Goal: Task Accomplishment & Management: Complete application form

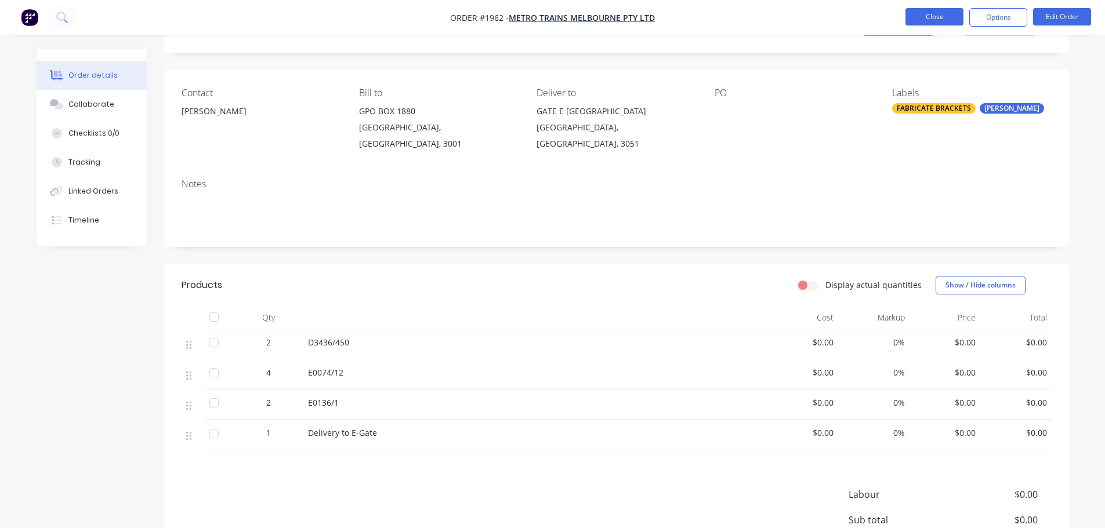
click at [914, 17] on button "Close" at bounding box center [934, 16] width 58 height 17
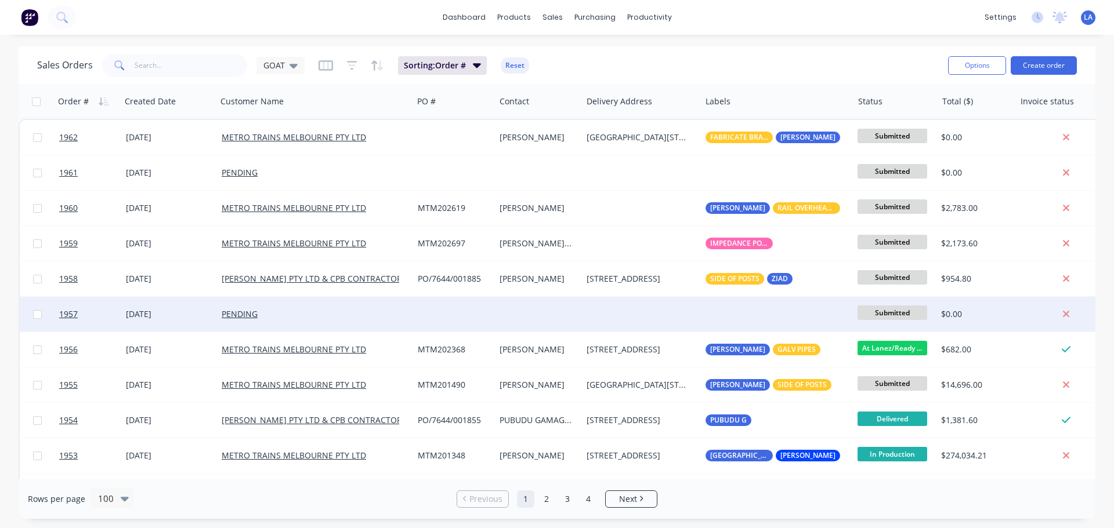
click at [197, 314] on div "[DATE]" at bounding box center [169, 315] width 86 height 12
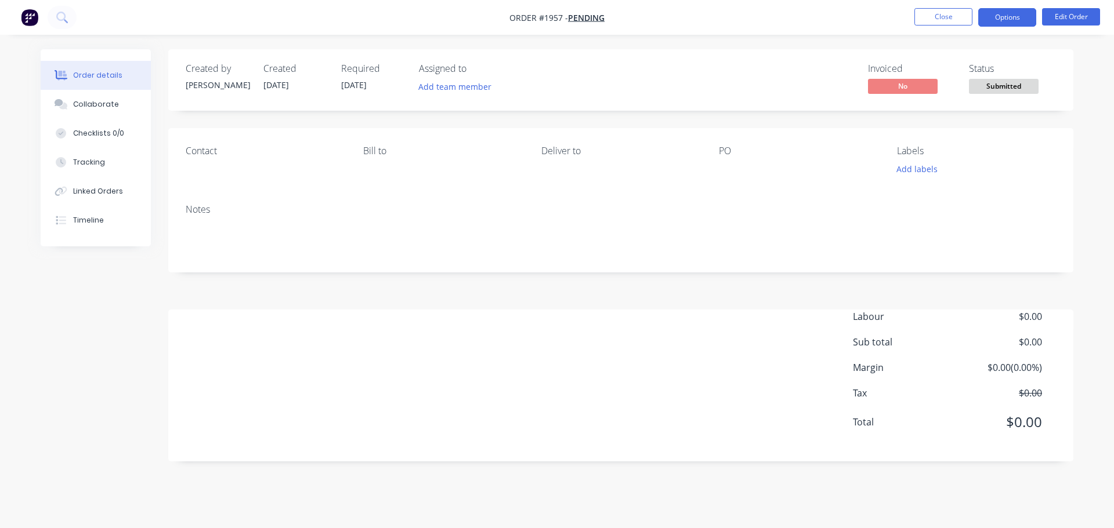
click at [997, 17] on button "Options" at bounding box center [1007, 17] width 58 height 19
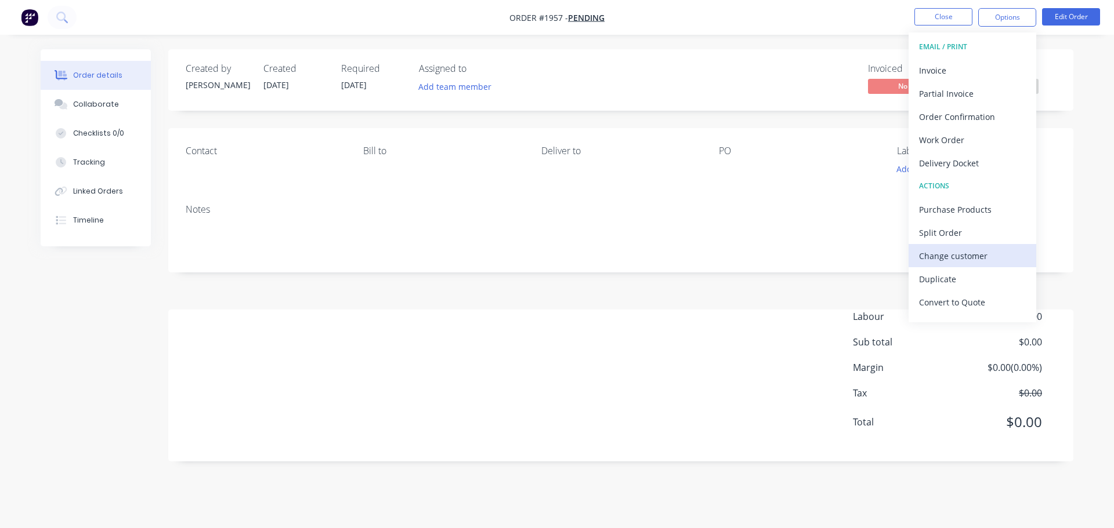
click at [954, 255] on div "Change customer" at bounding box center [972, 256] width 107 height 17
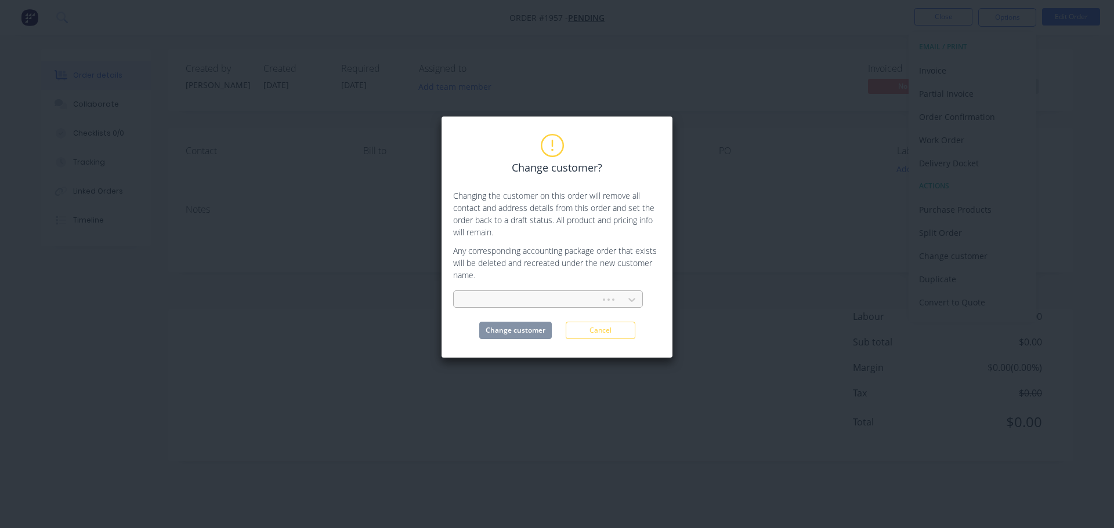
click at [542, 299] on div at bounding box center [529, 300] width 132 height 14
type input "metro"
click at [544, 325] on div "METRO TRAINS MELBOURNE PTY LTD" at bounding box center [548, 325] width 190 height 21
click at [531, 327] on button "Change customer" at bounding box center [515, 330] width 72 height 17
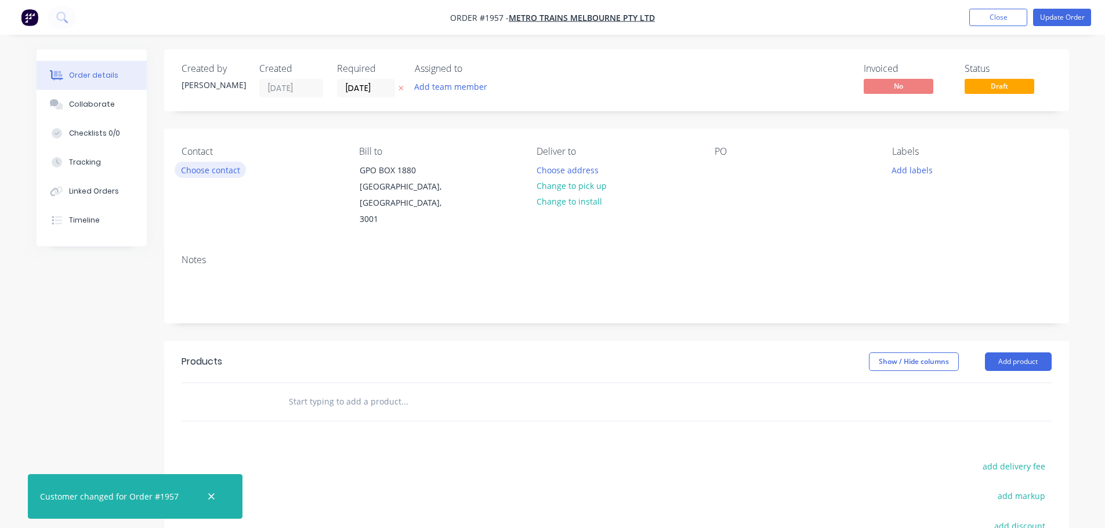
click at [216, 173] on button "Choose contact" at bounding box center [210, 170] width 71 height 16
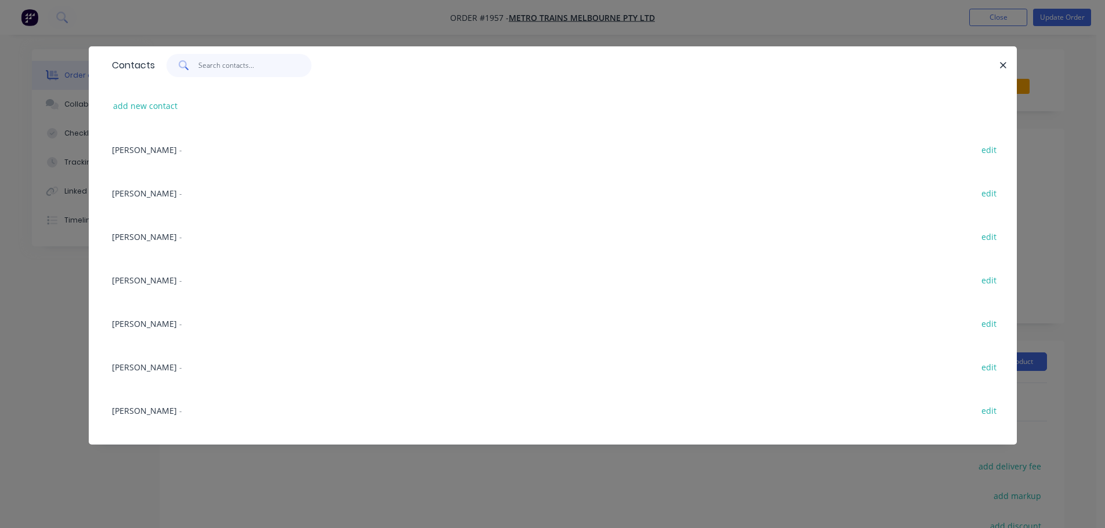
click at [258, 70] on input "text" at bounding box center [254, 65] width 113 height 23
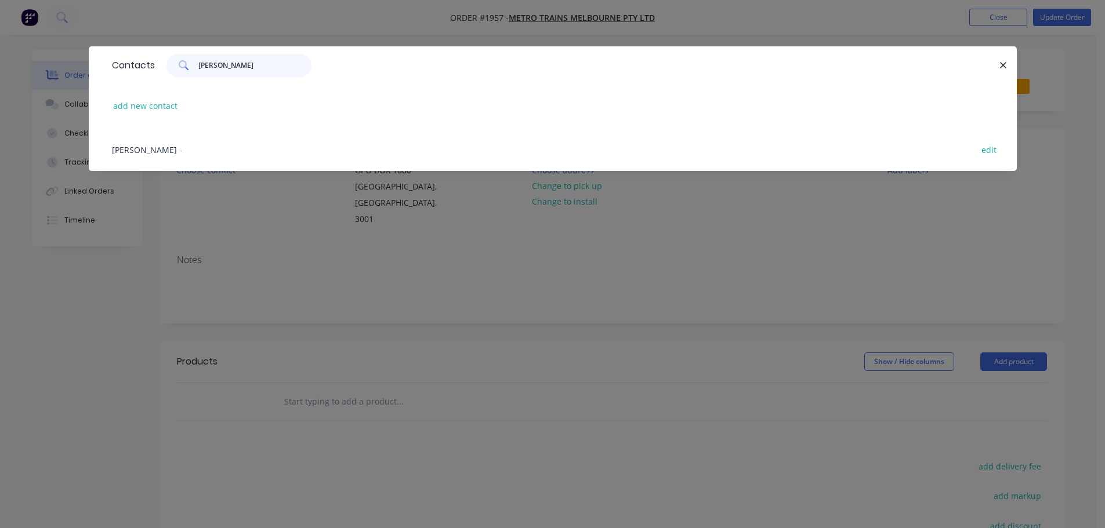
type input "[PERSON_NAME]"
click at [165, 153] on span "[PERSON_NAME]" at bounding box center [144, 149] width 65 height 11
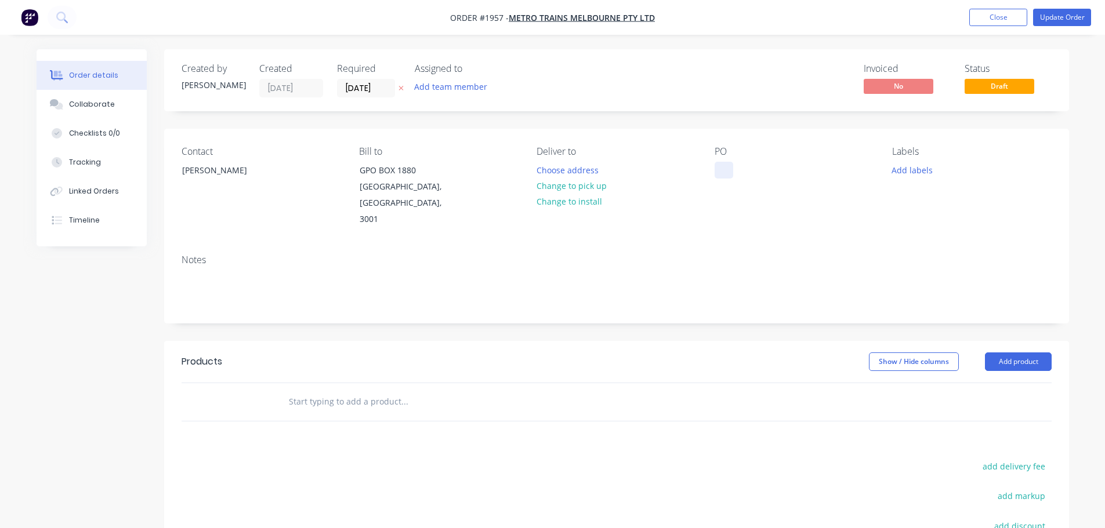
click at [718, 163] on div at bounding box center [724, 170] width 19 height 17
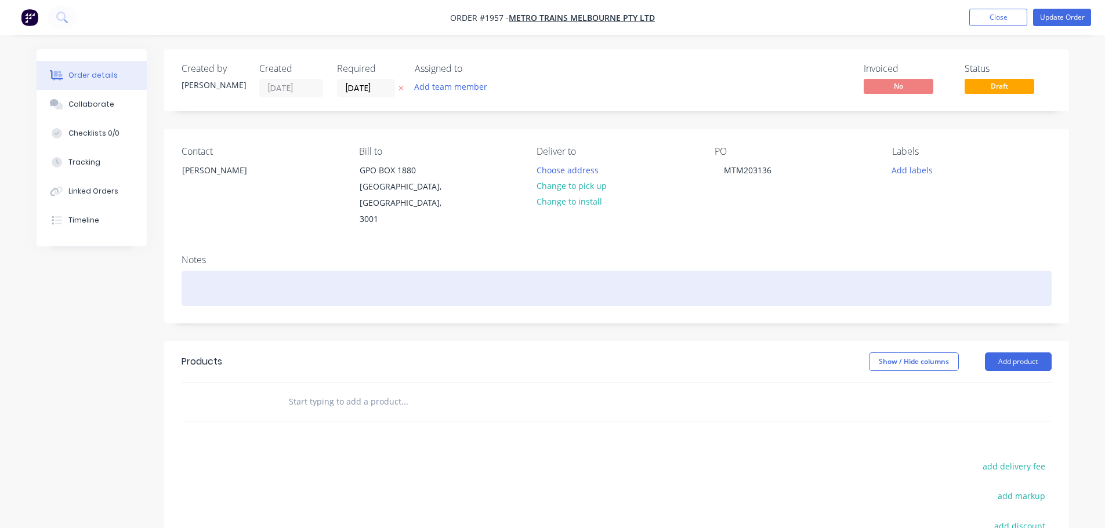
click at [800, 271] on div at bounding box center [617, 288] width 870 height 35
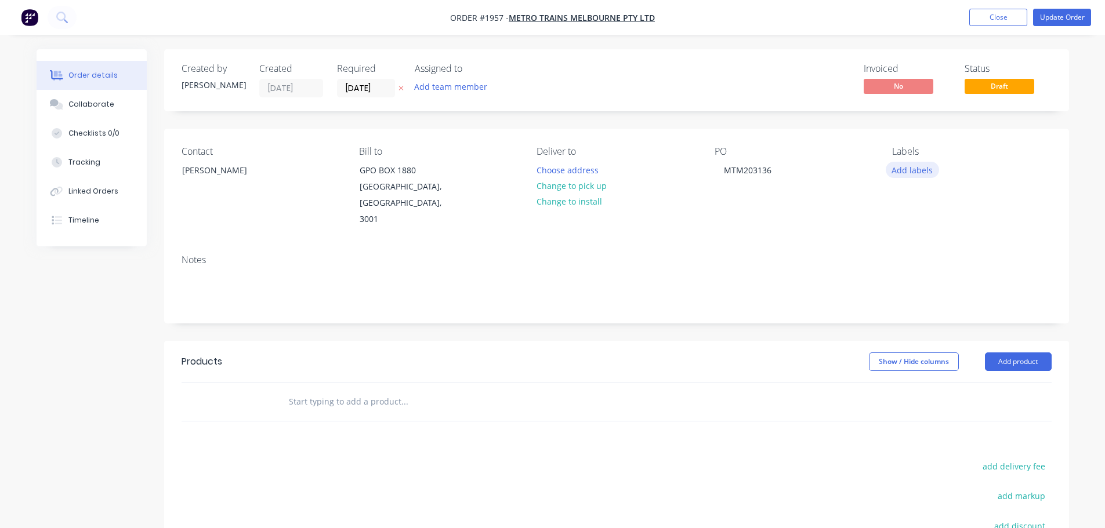
click at [920, 173] on button "Add labels" at bounding box center [912, 170] width 53 height 16
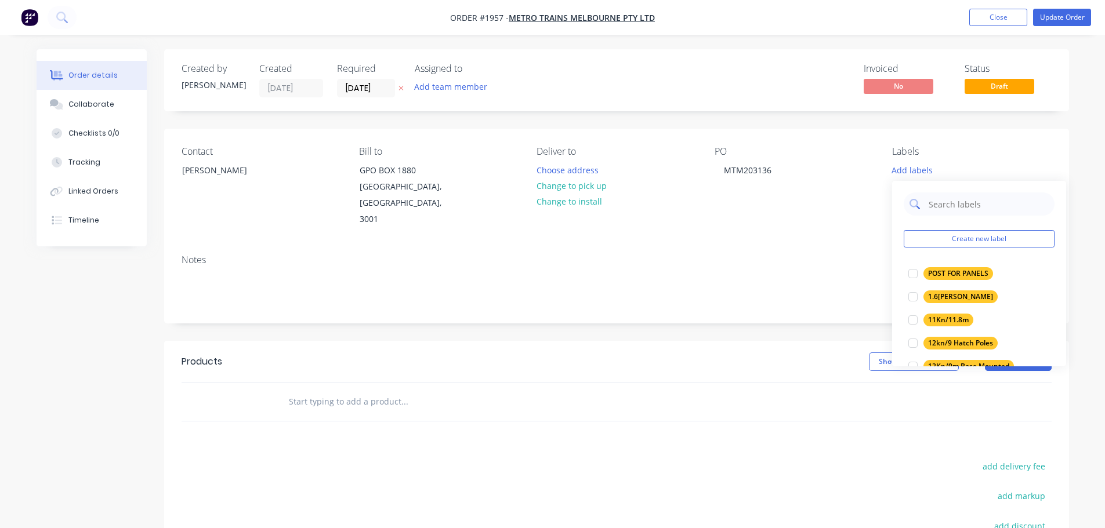
click at [950, 204] on input "text" at bounding box center [987, 204] width 121 height 23
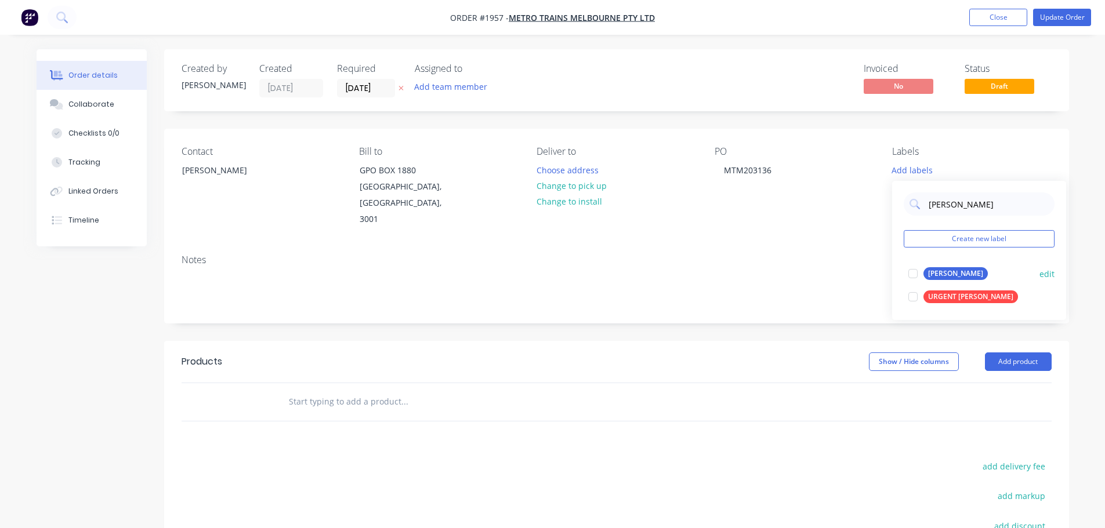
type input "[PERSON_NAME]"
click at [938, 269] on div "[PERSON_NAME]" at bounding box center [955, 273] width 64 height 13
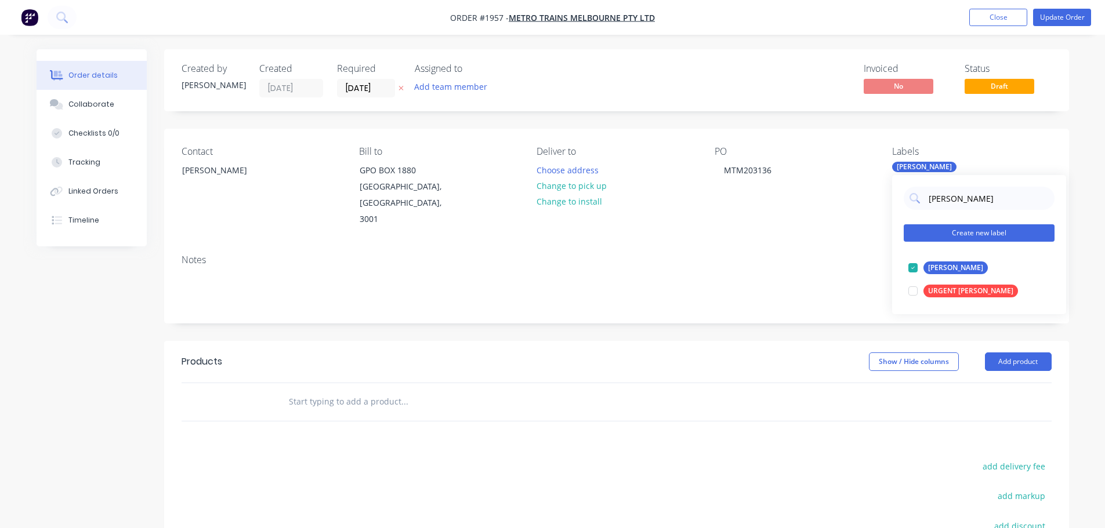
click at [958, 233] on button "Create new label" at bounding box center [979, 232] width 151 height 17
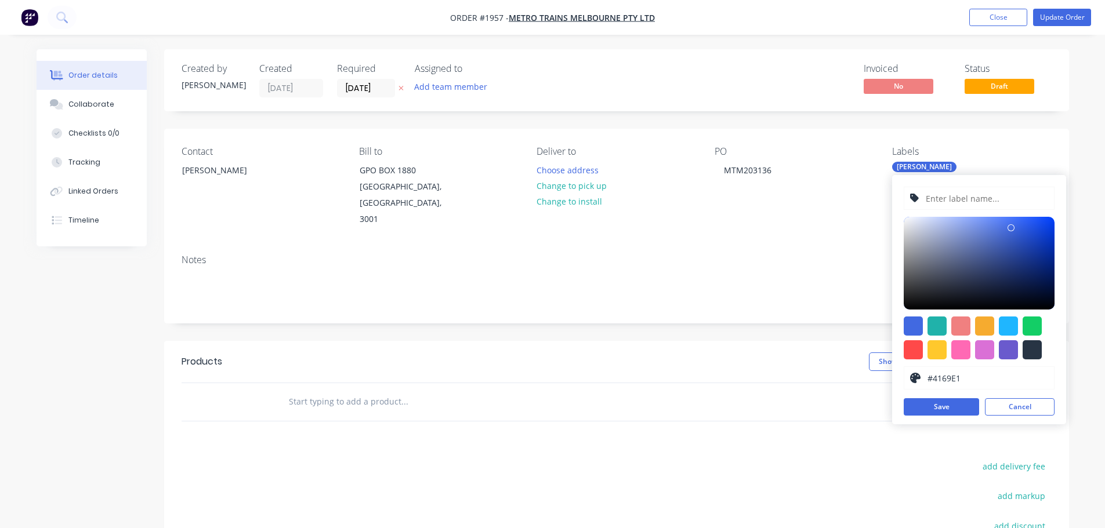
click at [964, 205] on input "text" at bounding box center [987, 198] width 124 height 22
type input "V"
type input "CUT BACK DVS"
click at [933, 368] on input "#4169E1" at bounding box center [987, 378] width 122 height 22
click at [934, 356] on div at bounding box center [936, 349] width 19 height 19
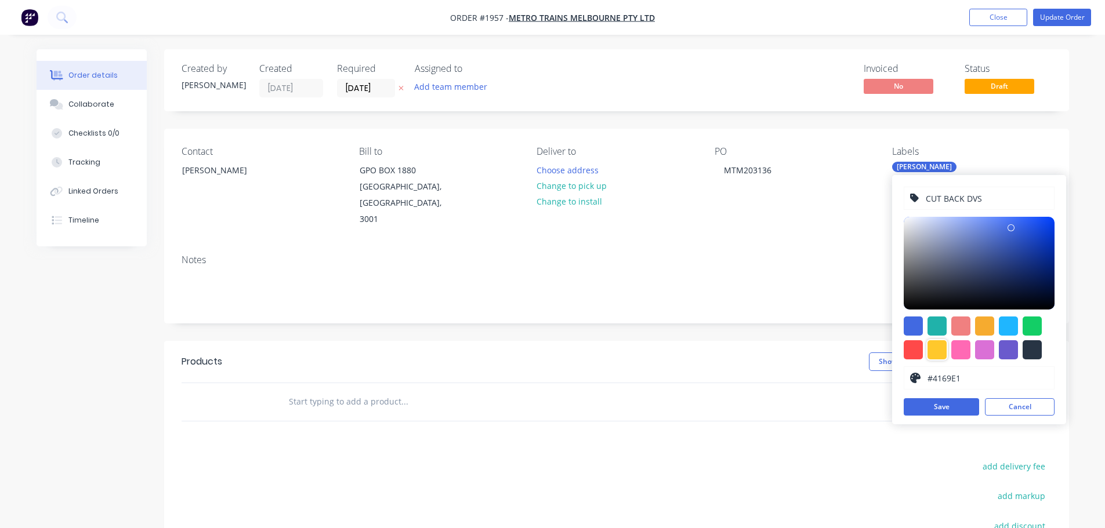
type input "#FFC82C"
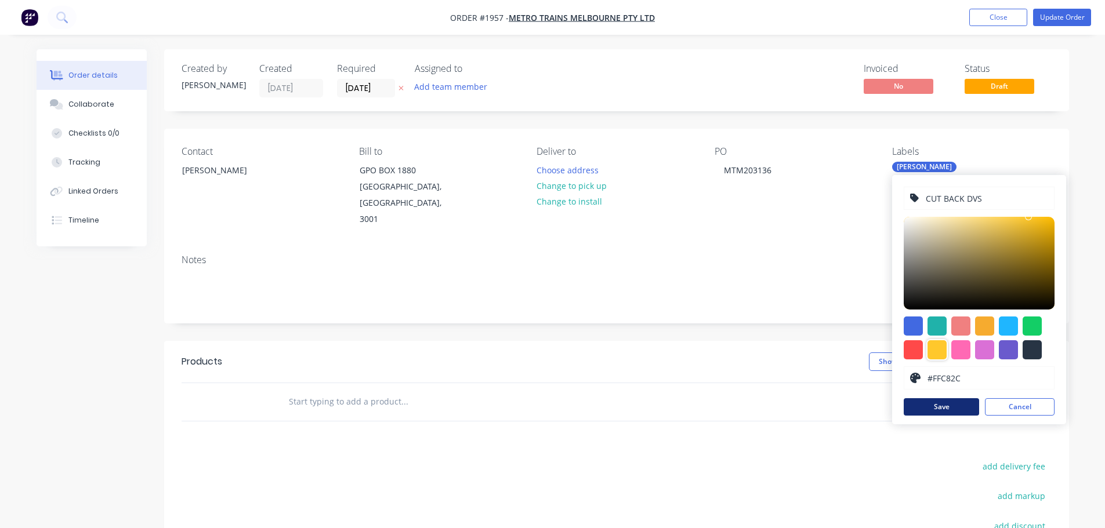
click at [938, 405] on button "Save" at bounding box center [941, 406] width 75 height 17
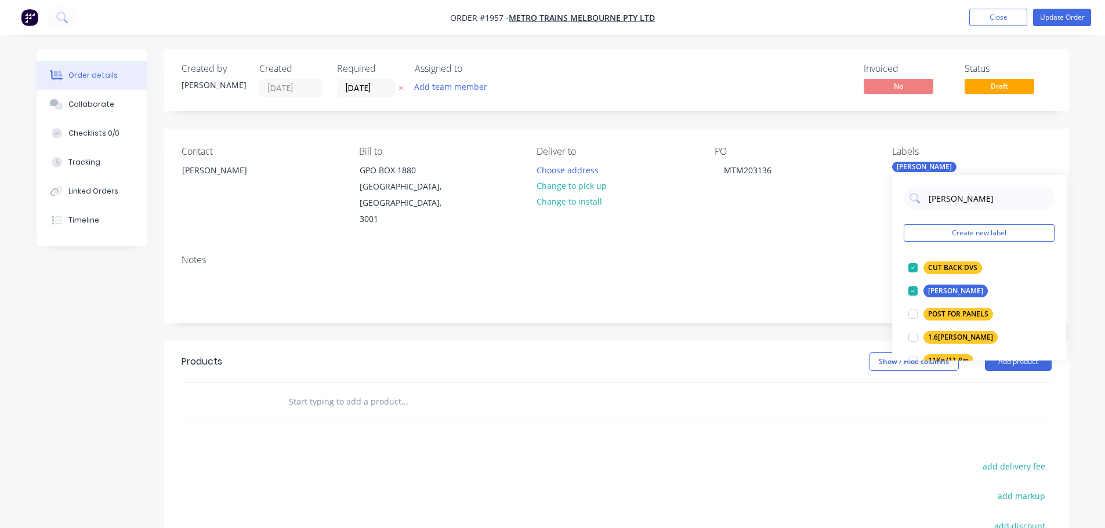
click at [529, 390] on div at bounding box center [453, 401] width 348 height 23
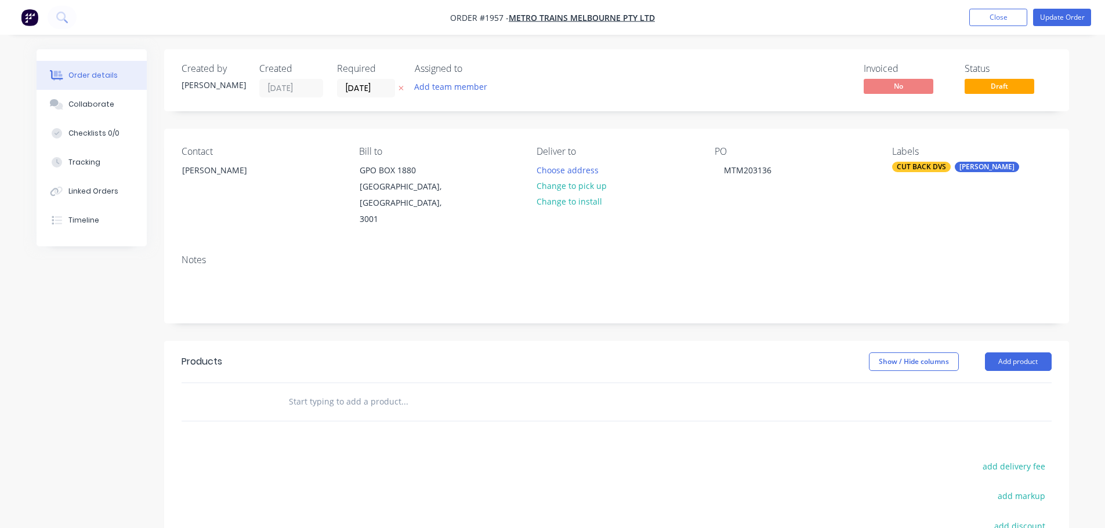
click at [423, 396] on input "text" at bounding box center [404, 401] width 232 height 23
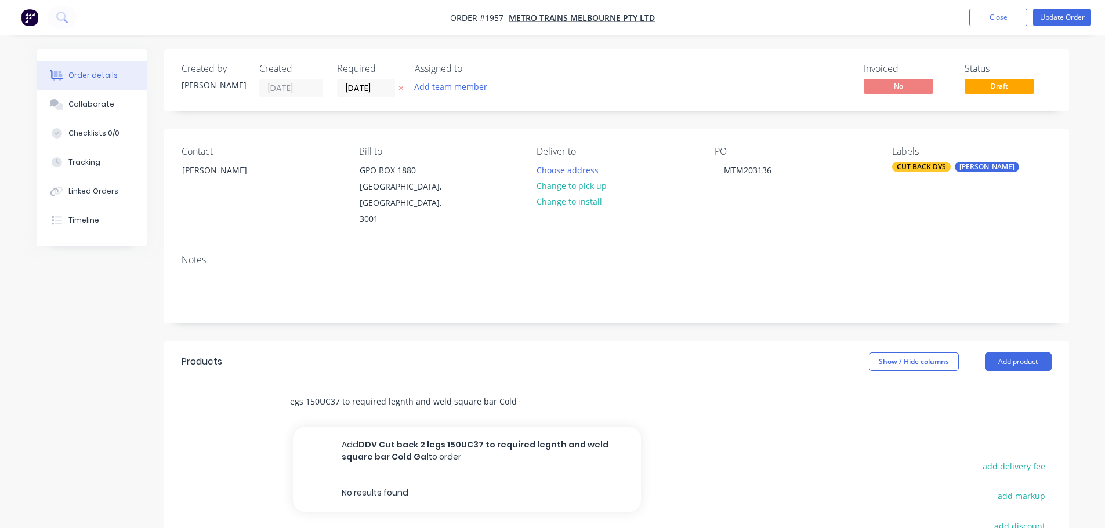
scroll to position [0, 68]
click at [389, 390] on input "DDV Cut back 2 legs 150UC37 to required legnth and weld square bar Cold Galv" at bounding box center [404, 401] width 232 height 23
click at [391, 390] on input "DDV Cut back 2 legs 150UC37 to required legnth and weld square bar Cold Galv" at bounding box center [404, 401] width 232 height 23
type input "DDV Cut back 2 legs 150UC37 to required length and weld square bar Cold Galv"
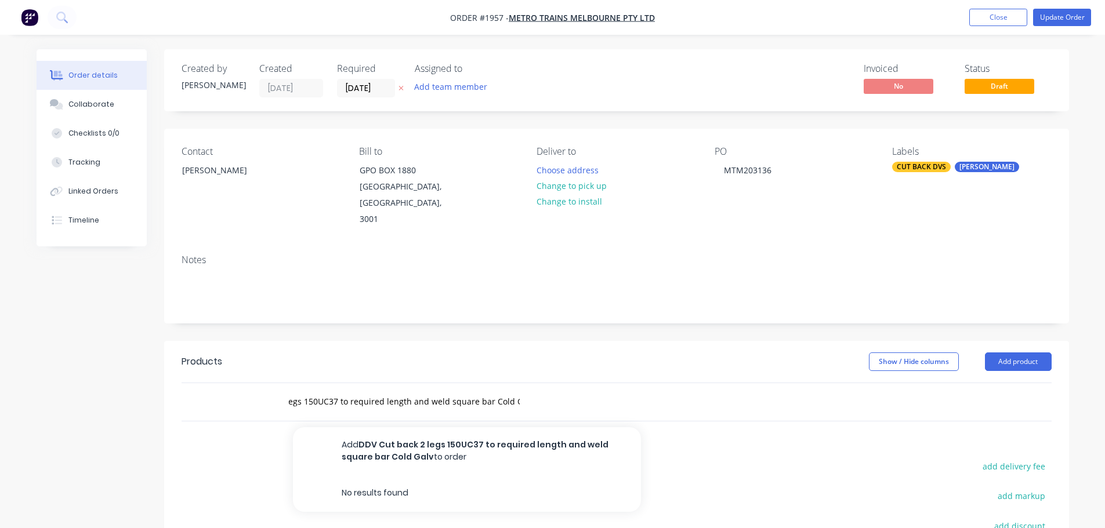
click at [521, 390] on div "DDV Cut back 2 legs 150UC37 to required length and weld square bar Cold Galv Ad…" at bounding box center [453, 401] width 348 height 23
click at [517, 390] on input "DDV Cut back 2 legs 150UC37 to required length and weld square bar Cold Galv" at bounding box center [404, 401] width 232 height 23
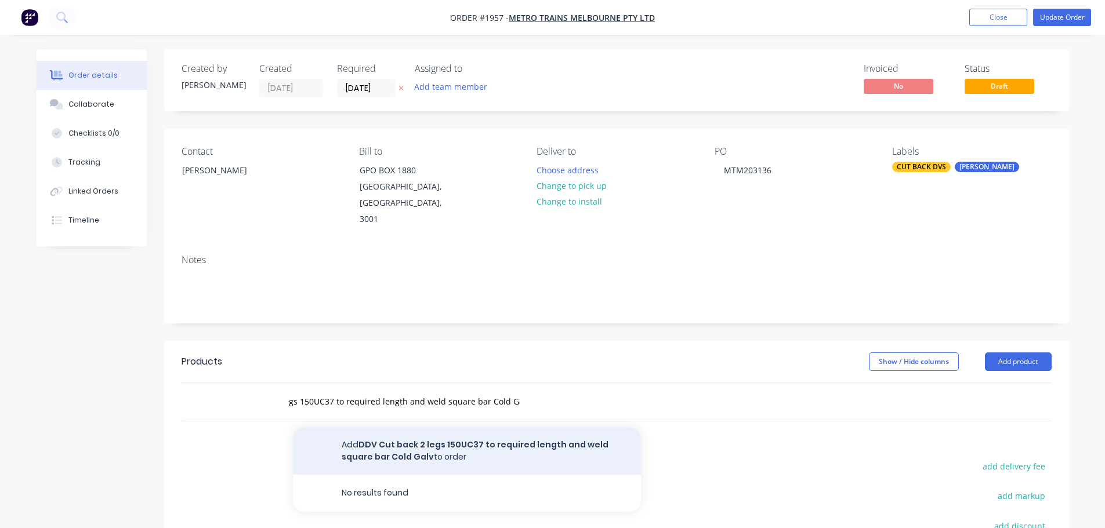
click at [511, 427] on button "Add DDV Cut back 2 legs 150UC37 to required length and weld square bar Cold Gal…" at bounding box center [467, 451] width 348 height 48
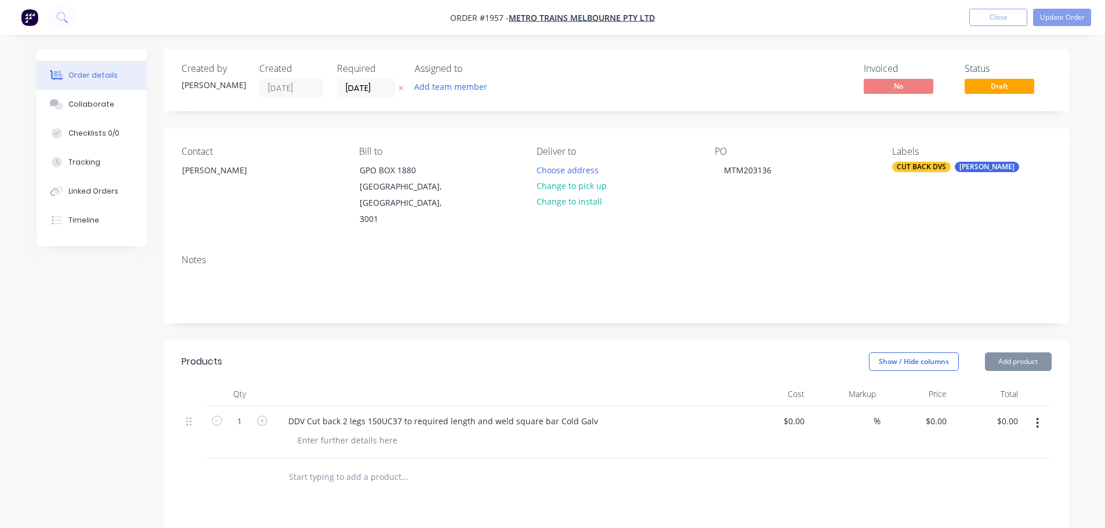
scroll to position [0, 0]
click at [259, 416] on icon "button" at bounding box center [262, 421] width 10 height 10
type input "3"
click at [941, 413] on input "0" at bounding box center [944, 421] width 13 height 17
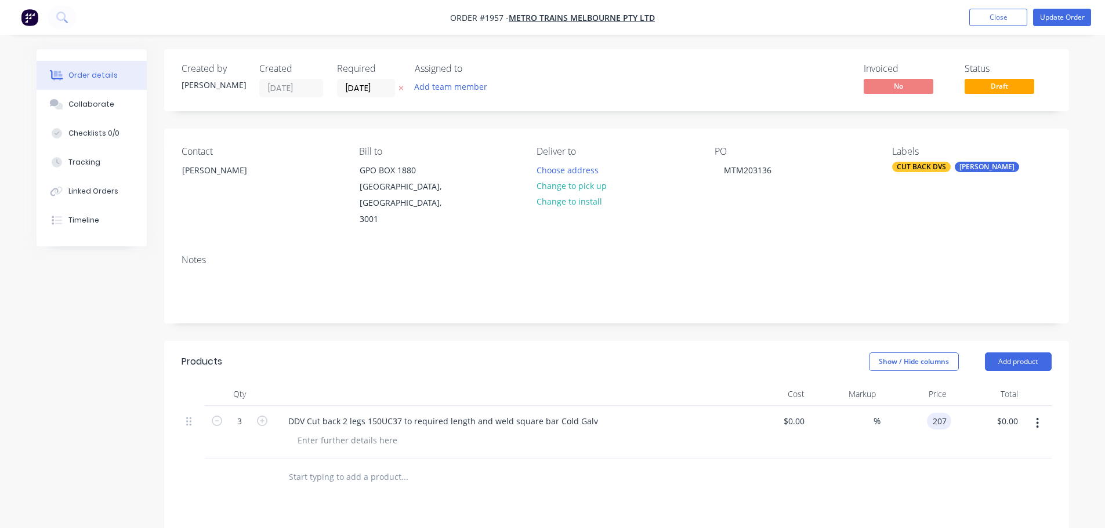
type input "$207.00"
type input "$621.00"
click at [923, 462] on div at bounding box center [617, 478] width 870 height 38
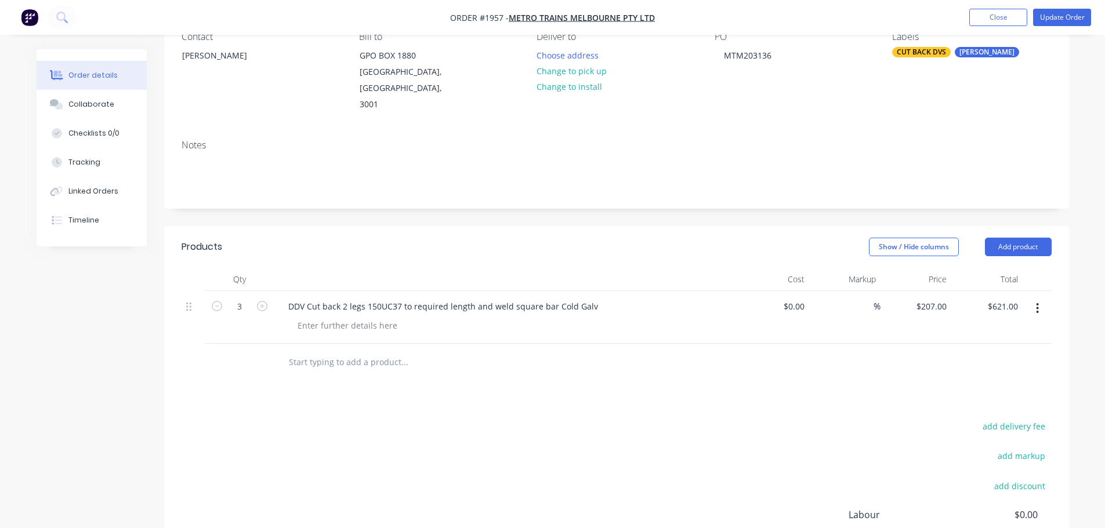
scroll to position [116, 0]
click at [345, 297] on div "DDV Cut back 2 legs 150UC37 to required length and weld square bar Cold Galv" at bounding box center [443, 305] width 328 height 17
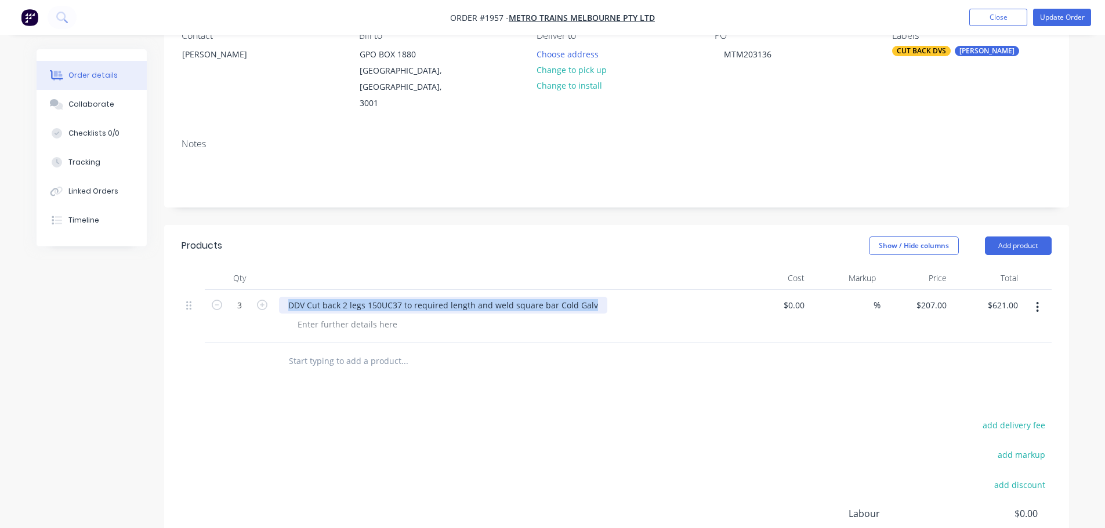
click at [345, 297] on div "DDV Cut back 2 legs 150UC37 to required length and weld square bar Cold Galv" at bounding box center [443, 305] width 328 height 17
copy div "DDV Cut back 2 legs 150UC37 to required length and weld square bar Cold Galv"
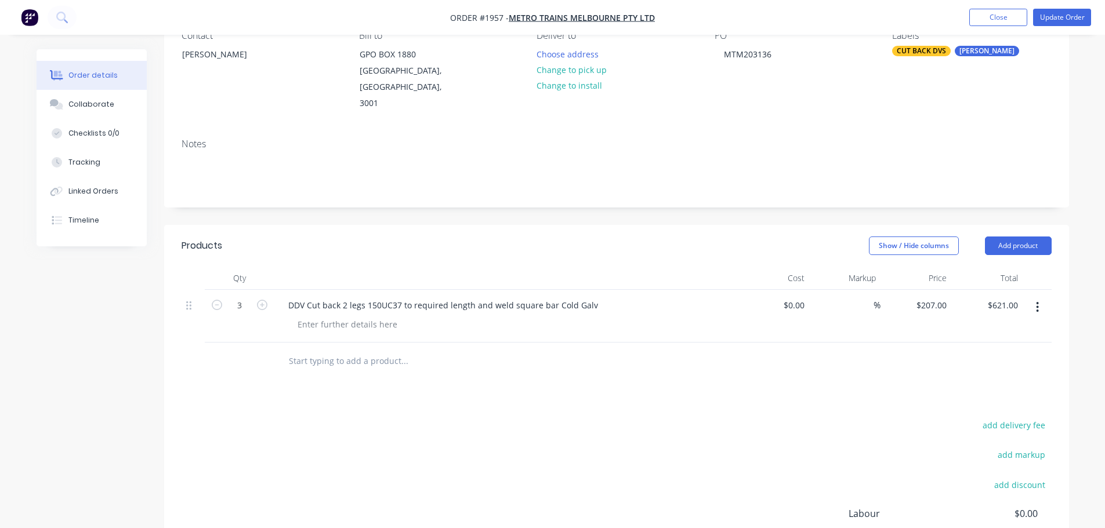
click at [332, 350] on input "text" at bounding box center [404, 361] width 232 height 23
paste input "DDV Cut back 2 legs 150UC37 to required length and weld square bar Cold Galv"
click at [357, 350] on input "DDV Cut back 2 legs 150UC37 to required length and weld square bar Cold Galv" at bounding box center [404, 361] width 232 height 23
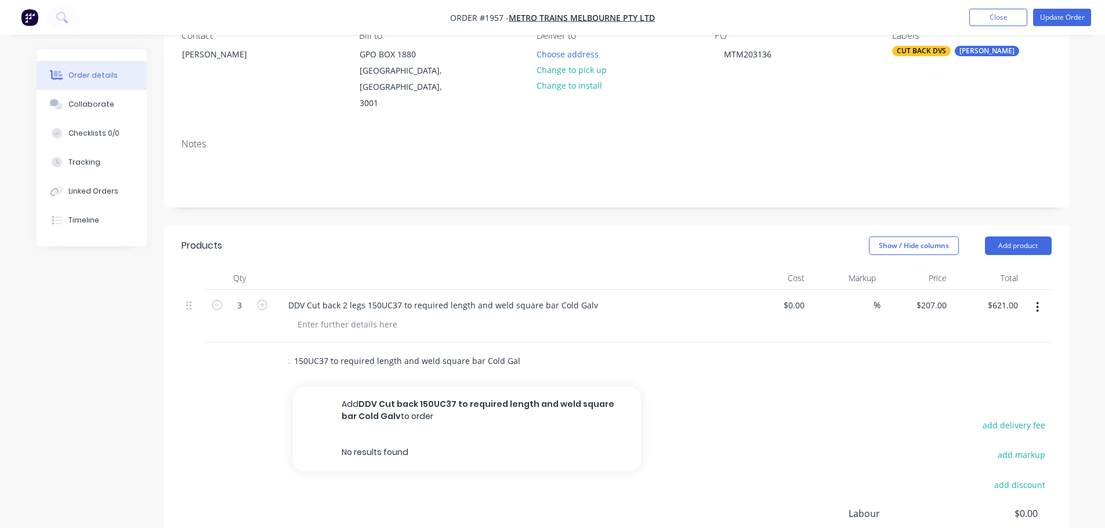
scroll to position [0, 47]
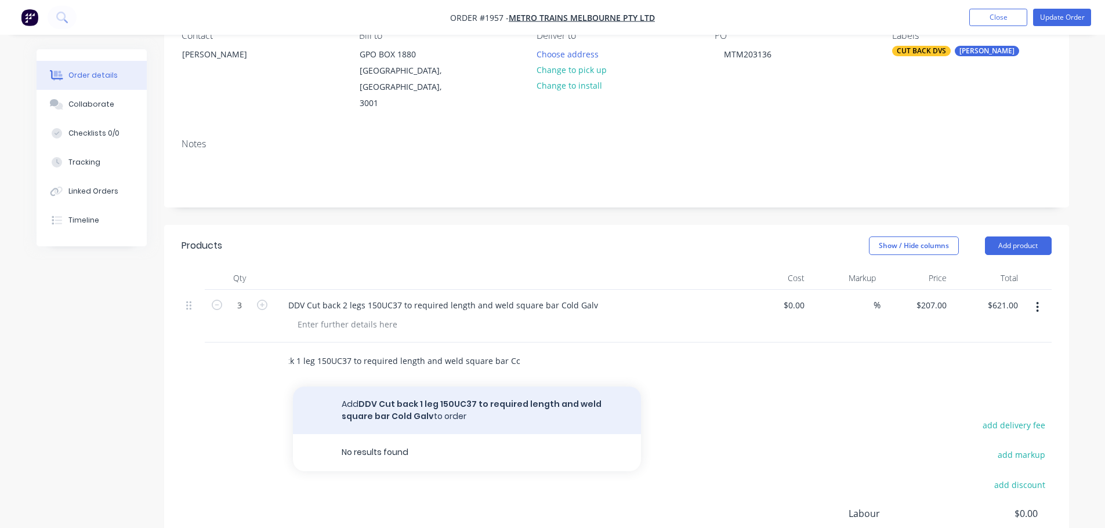
type input "DDV Cut back 1 leg 150UC37 to required length and weld square bar Cold Galv"
click at [432, 387] on button "Add DDV Cut back 1 leg 150UC37 to required length and weld square bar Cold Galv…" at bounding box center [467, 411] width 348 height 48
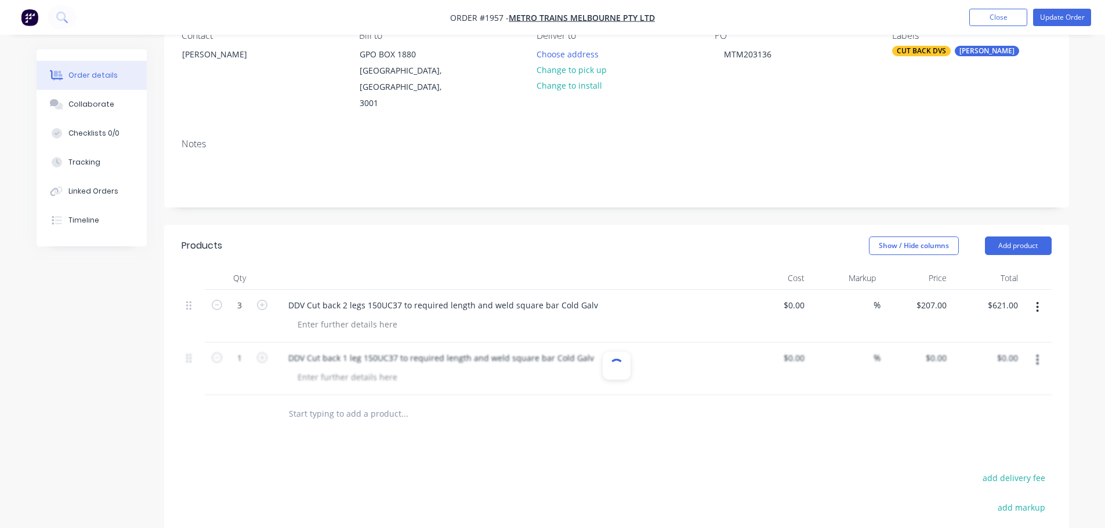
scroll to position [0, 0]
click at [934, 350] on div "0 $0.00" at bounding box center [935, 358] width 31 height 17
type input "$414.00"
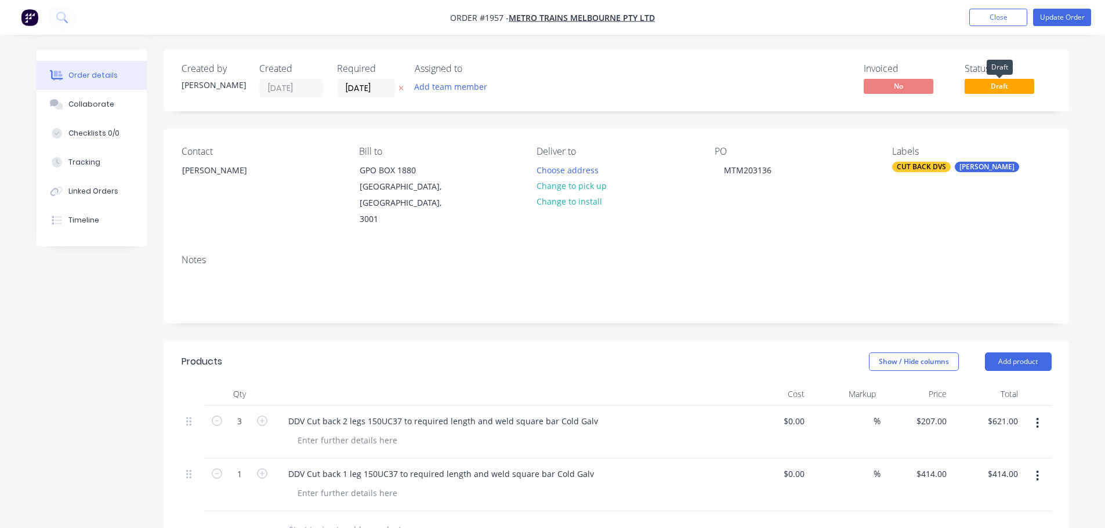
click at [1000, 90] on span "Draft" at bounding box center [1000, 86] width 70 height 14
click at [1053, 19] on button "Update Order" at bounding box center [1062, 17] width 58 height 17
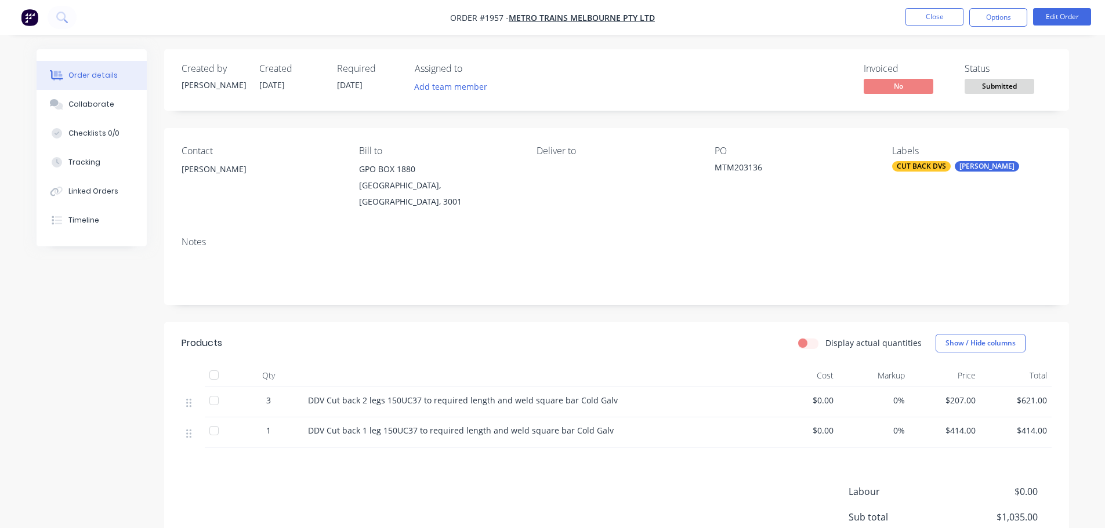
click at [998, 90] on span "Submitted" at bounding box center [1000, 86] width 70 height 14
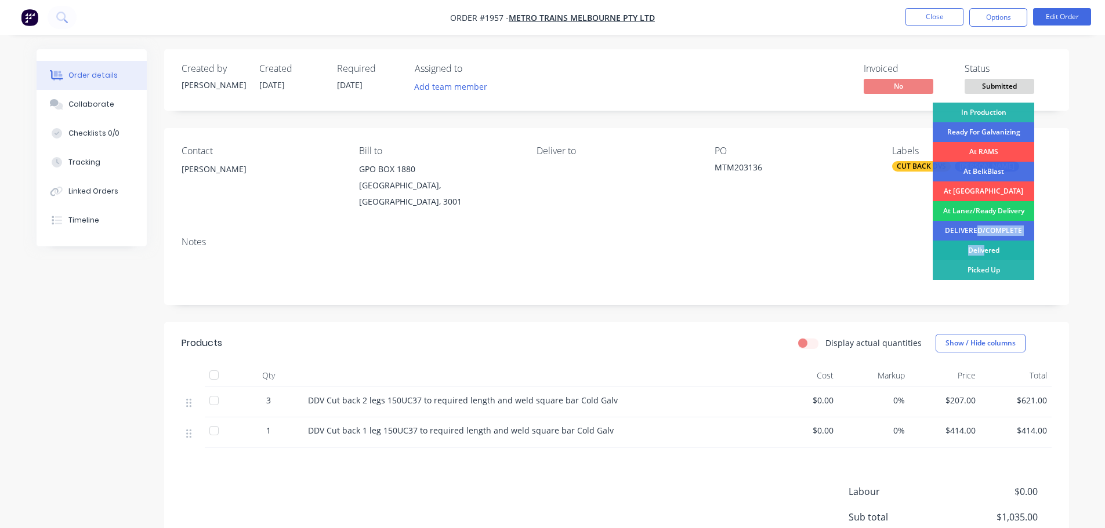
drag, startPoint x: 977, startPoint y: 229, endPoint x: 986, endPoint y: 248, distance: 21.0
click at [986, 248] on div "In Production Ready For Galvanizing At RAMS At BelkBlast At [GEOGRAPHIC_DATA] A…" at bounding box center [983, 235] width 101 height 264
click at [986, 249] on div "Delivered" at bounding box center [983, 251] width 101 height 20
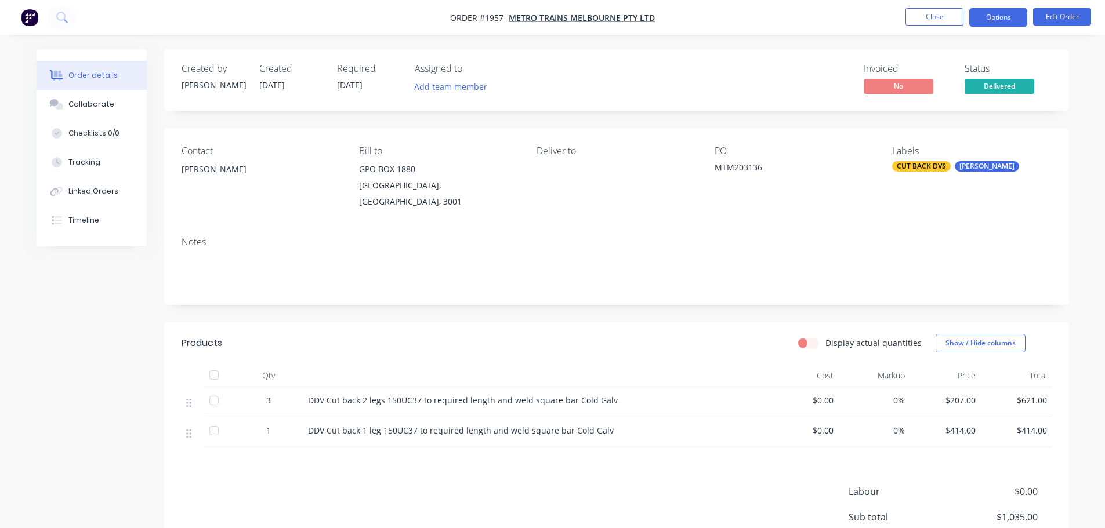
click at [1005, 21] on button "Options" at bounding box center [998, 17] width 58 height 19
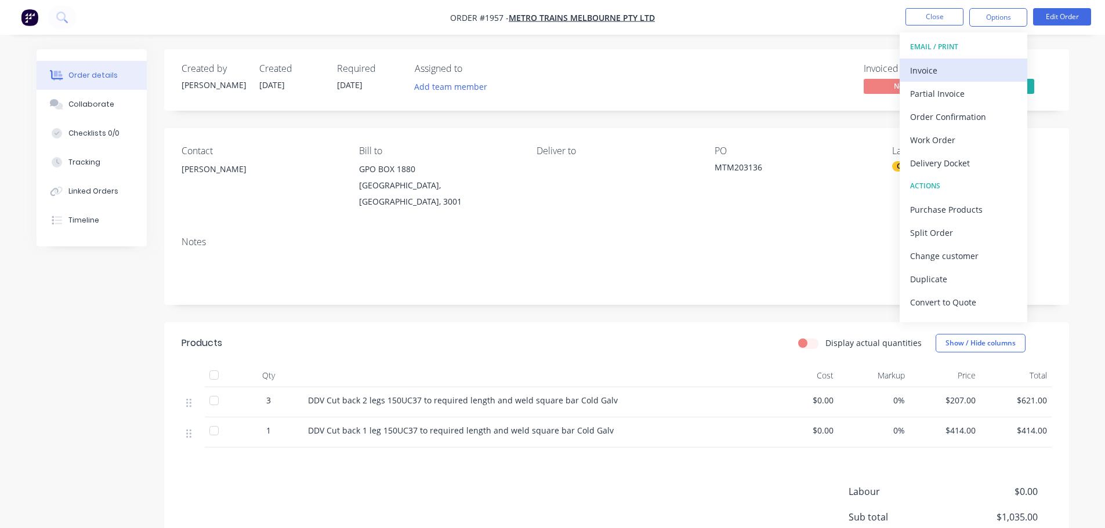
click at [953, 75] on div "Invoice" at bounding box center [963, 70] width 107 height 17
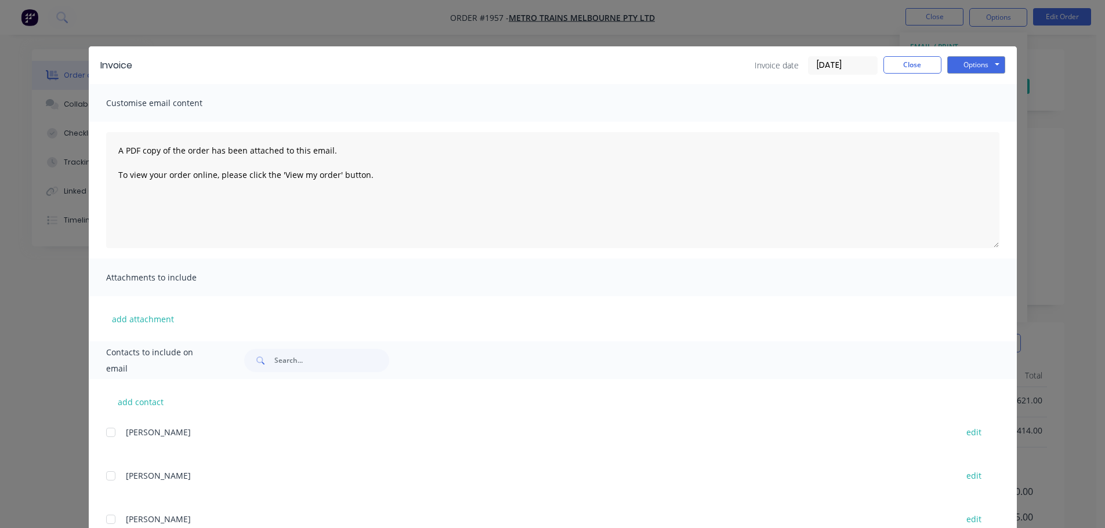
click at [830, 67] on input "[DATE]" at bounding box center [843, 65] width 68 height 17
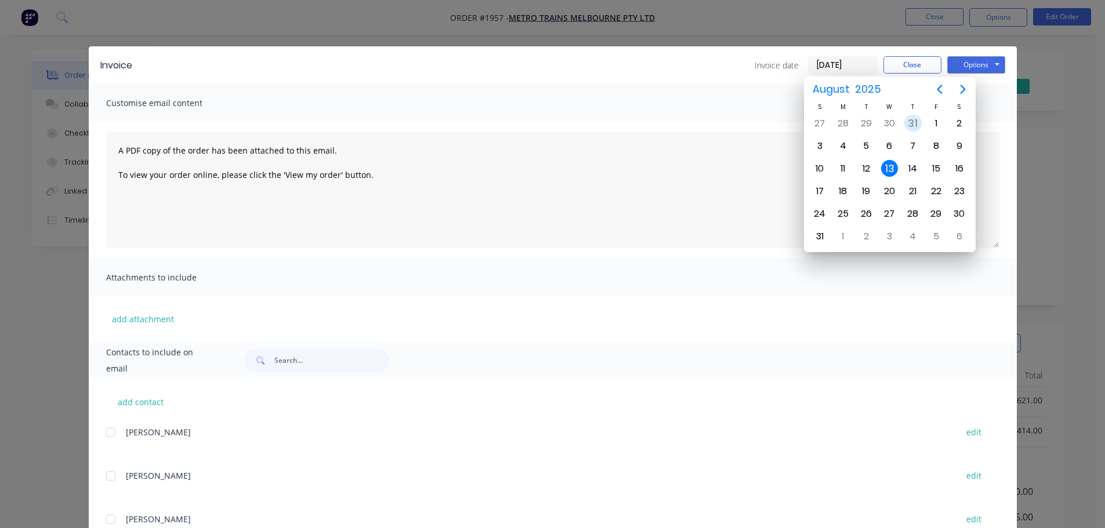
click at [912, 121] on div "31" at bounding box center [912, 123] width 17 height 17
type input "[DATE]"
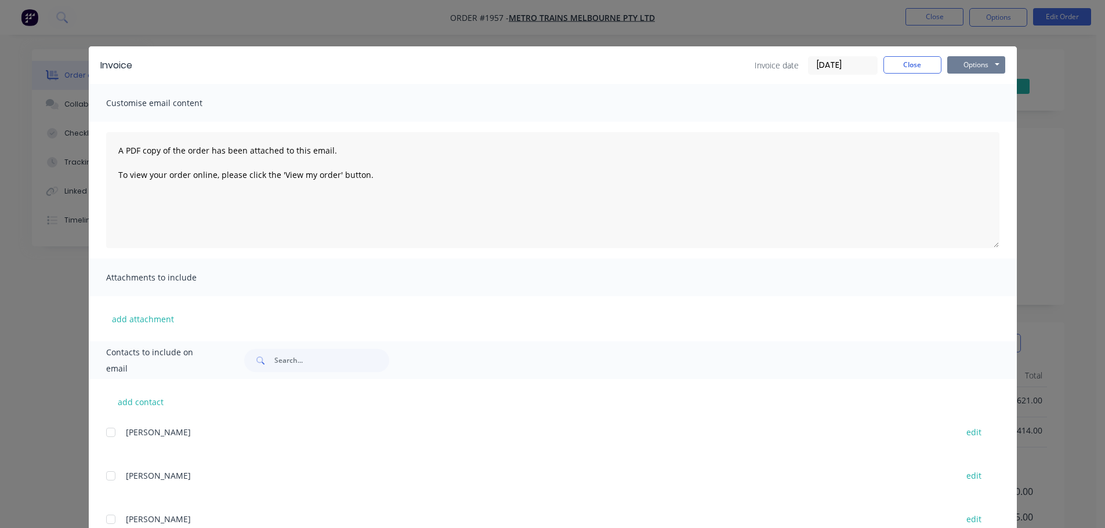
click at [956, 61] on button "Options" at bounding box center [976, 64] width 58 height 17
click at [957, 100] on button "Print" at bounding box center [984, 104] width 74 height 19
drag, startPoint x: 913, startPoint y: 56, endPoint x: 940, endPoint y: 48, distance: 28.3
click at [913, 56] on button "Close" at bounding box center [912, 64] width 58 height 17
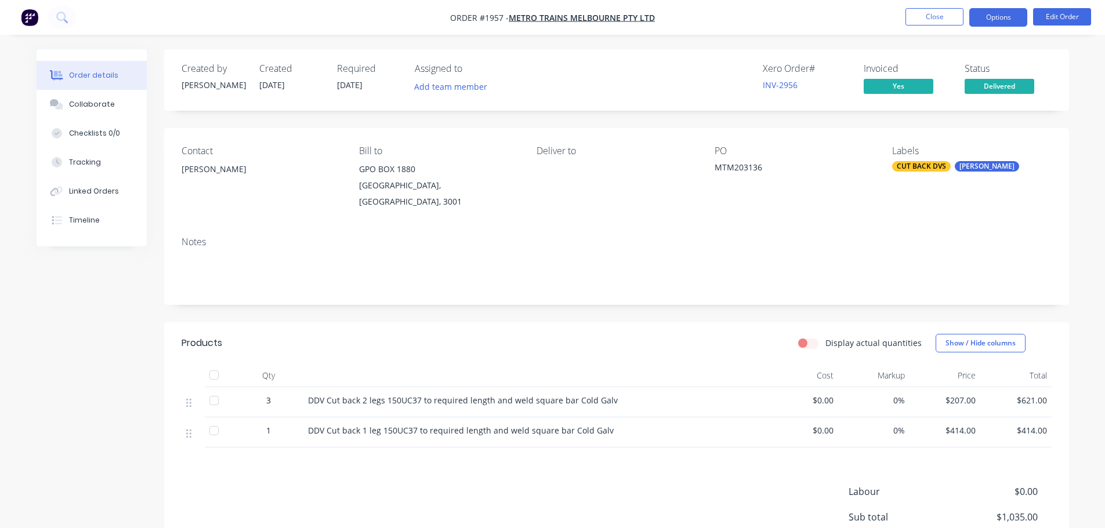
click at [999, 23] on button "Options" at bounding box center [998, 17] width 58 height 19
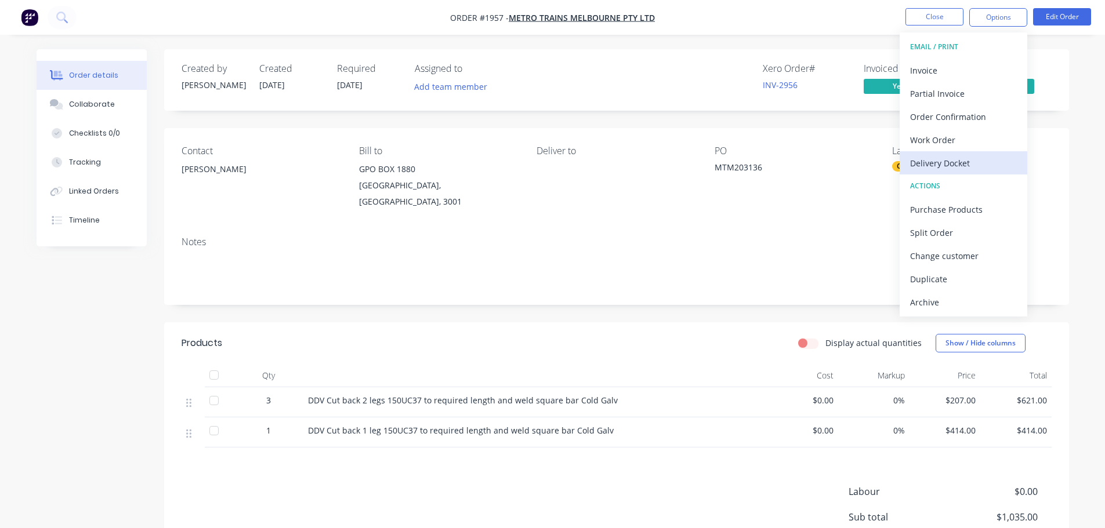
click at [964, 158] on div "Delivery Docket" at bounding box center [963, 163] width 107 height 17
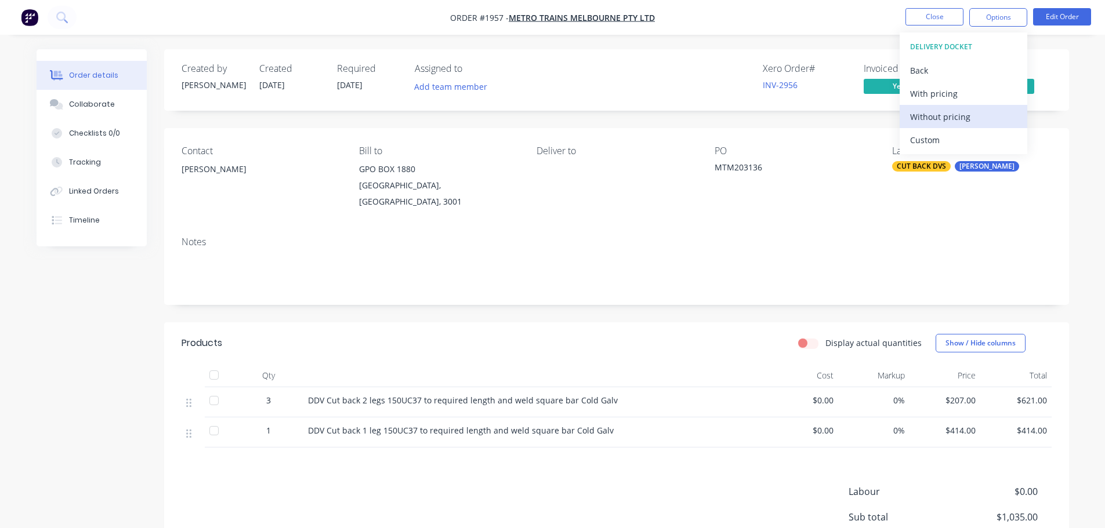
click at [964, 118] on div "Without pricing" at bounding box center [963, 116] width 107 height 17
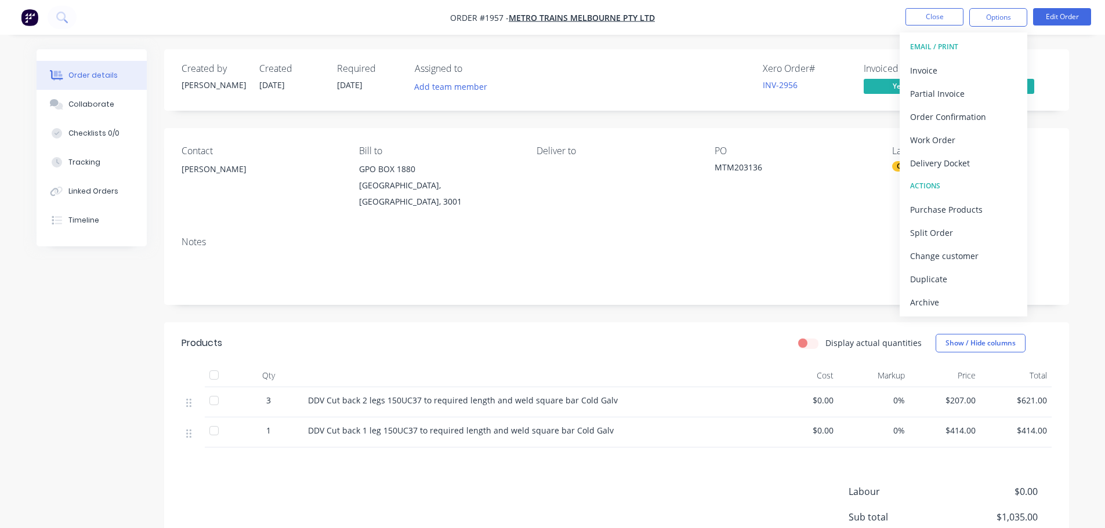
click at [791, 51] on div "Created by [PERSON_NAME] Created [DATE] Required [DATE] Assigned to Add team me…" at bounding box center [616, 79] width 905 height 61
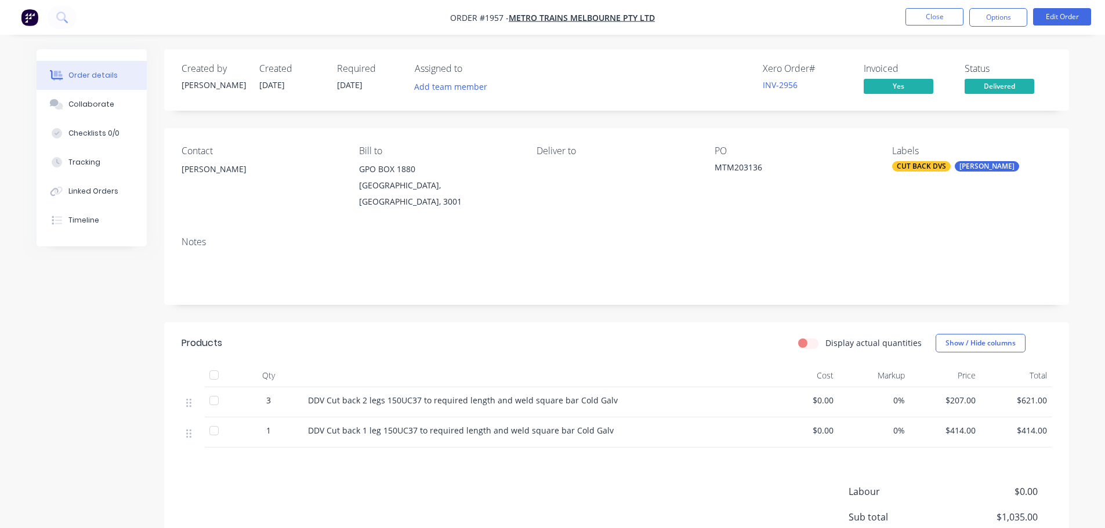
click at [930, 26] on li "Close" at bounding box center [934, 17] width 58 height 19
click at [934, 17] on button "Close" at bounding box center [934, 16] width 58 height 17
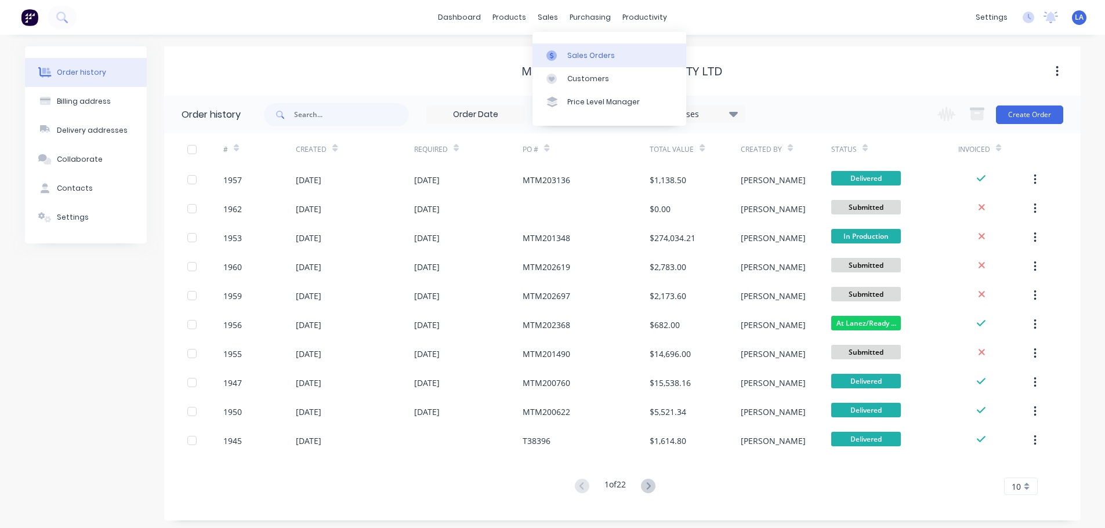
click at [568, 56] on div "Sales Orders" at bounding box center [591, 55] width 48 height 10
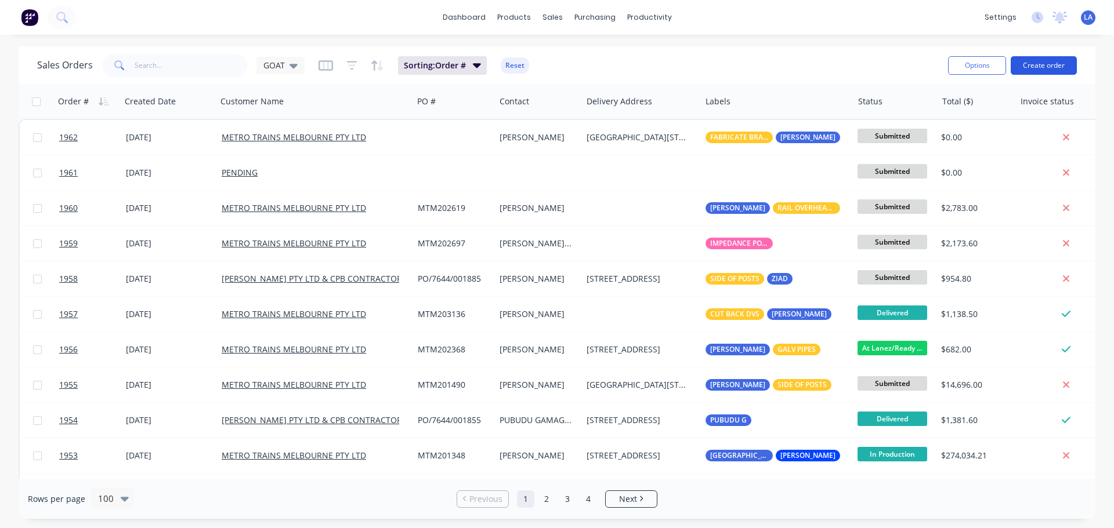
click at [1043, 63] on button "Create order" at bounding box center [1043, 65] width 66 height 19
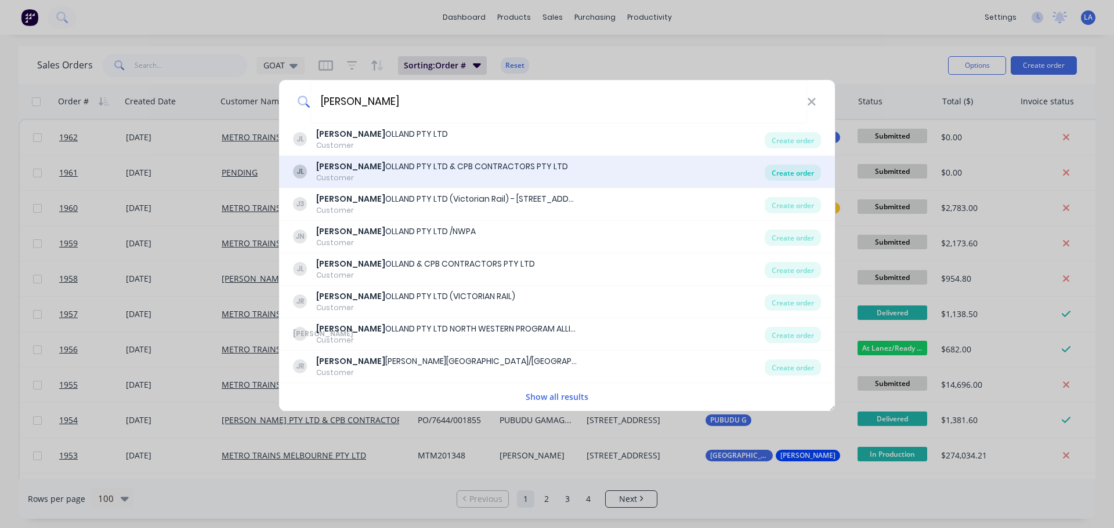
type input "[PERSON_NAME]"
click at [813, 173] on div "Create order" at bounding box center [792, 173] width 56 height 16
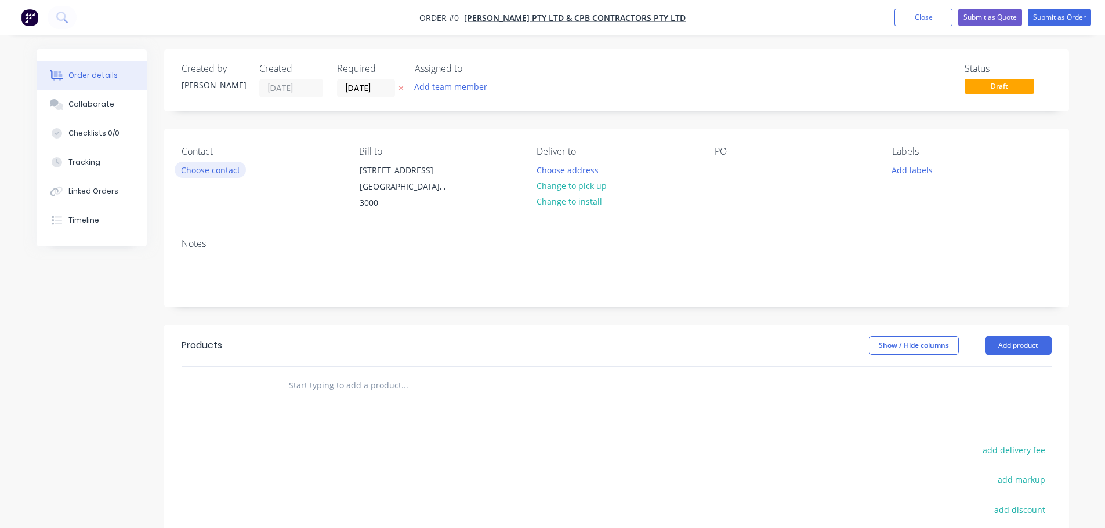
click at [208, 166] on button "Choose contact" at bounding box center [210, 170] width 71 height 16
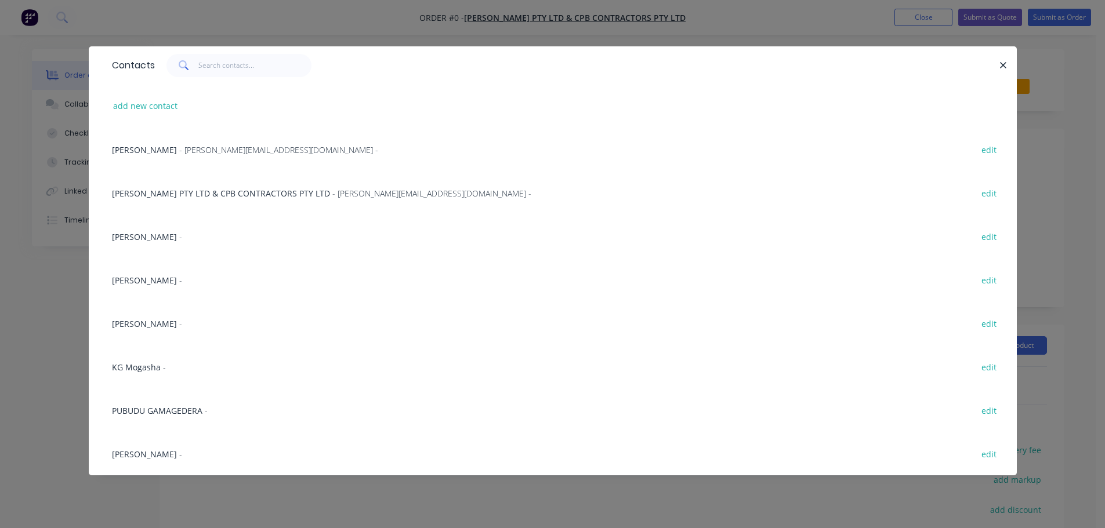
click at [140, 412] on span "PUBUDU GAMAGEDERA" at bounding box center [157, 410] width 90 height 11
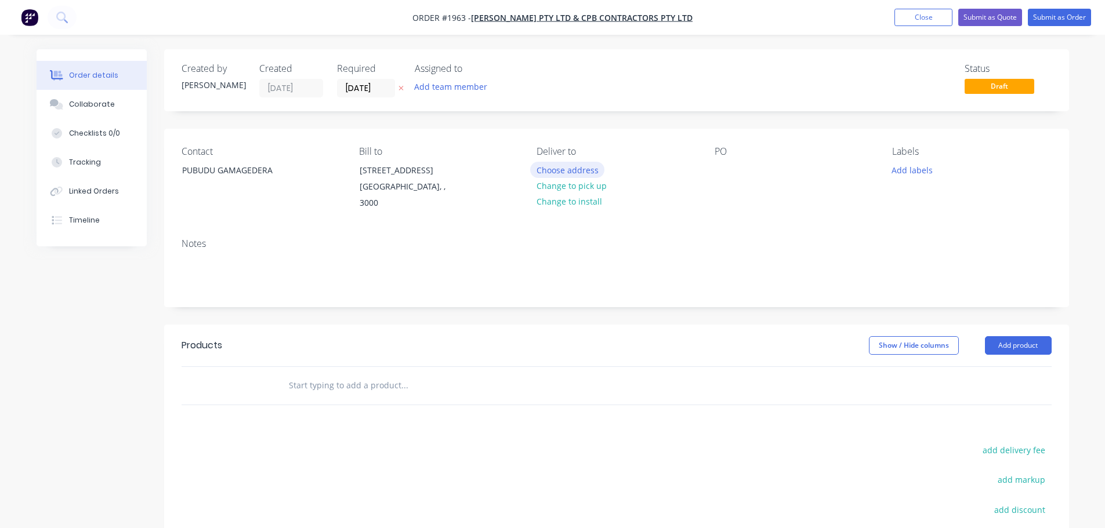
click at [583, 172] on button "Choose address" at bounding box center [567, 170] width 74 height 16
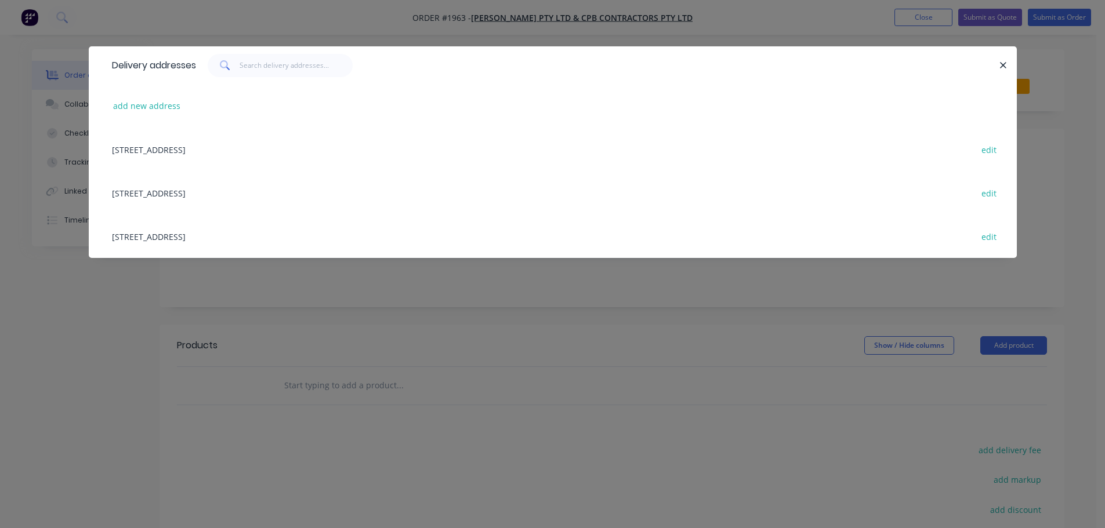
click at [192, 193] on div "[STREET_ADDRESS] edit" at bounding box center [552, 192] width 893 height 43
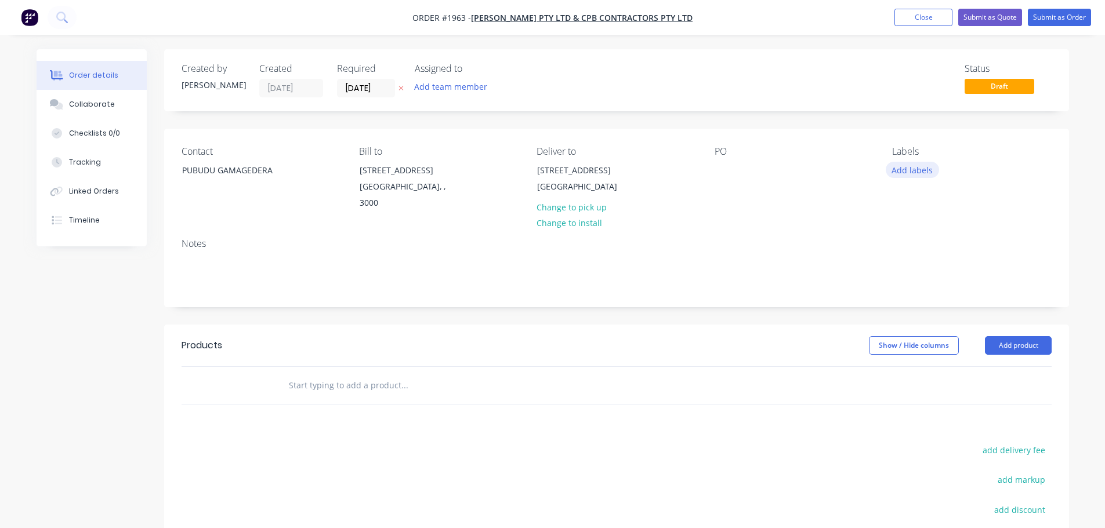
click at [923, 172] on button "Add labels" at bounding box center [912, 170] width 53 height 16
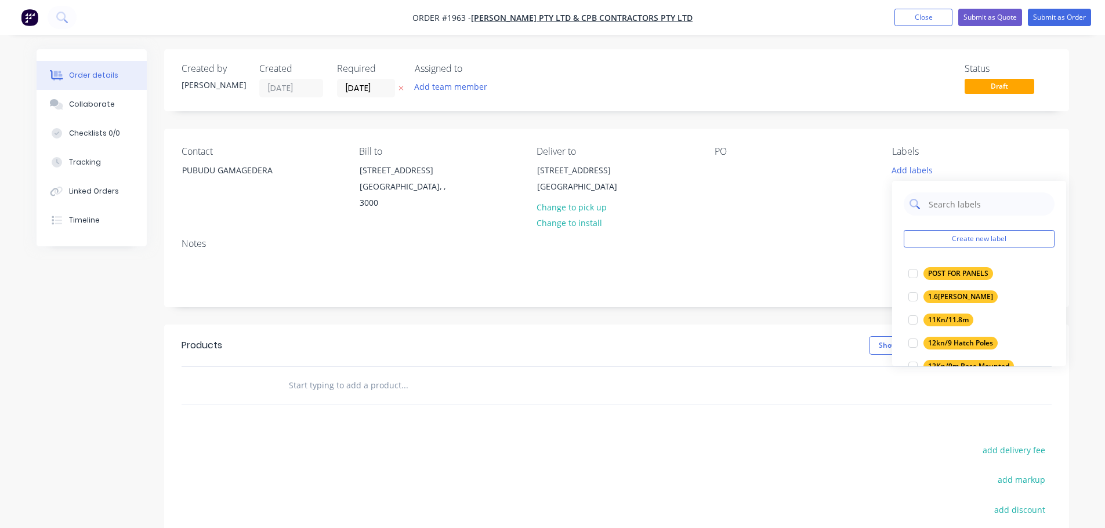
click at [934, 193] on input "text" at bounding box center [987, 204] width 121 height 23
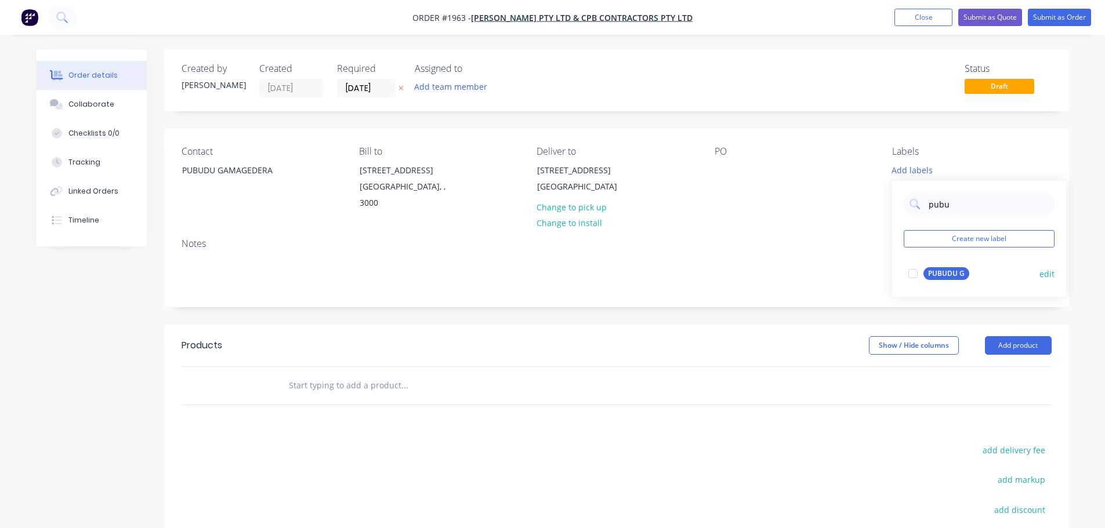
click at [911, 267] on div at bounding box center [912, 273] width 23 height 23
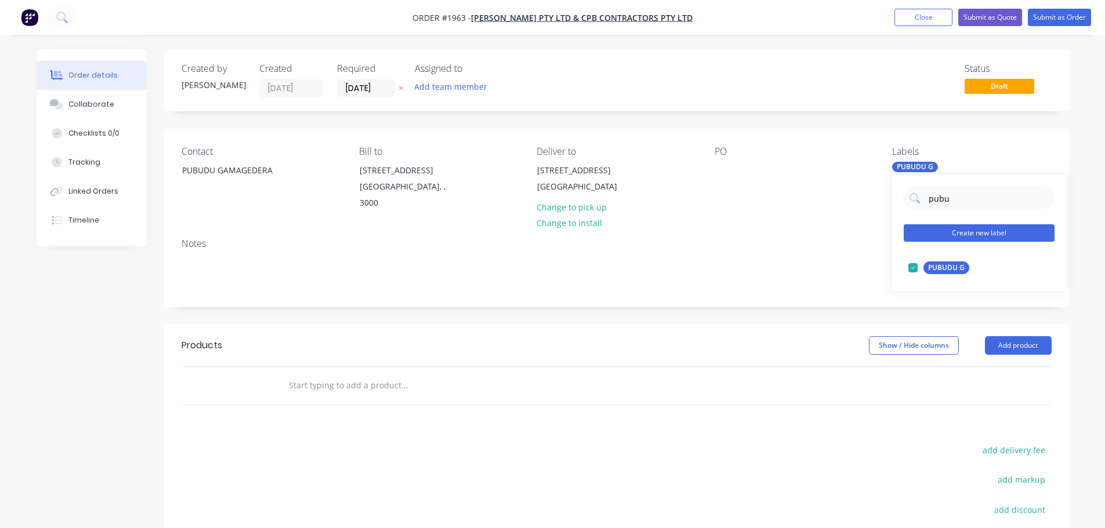
type input "pubu"
click at [962, 229] on button "Create new label" at bounding box center [979, 232] width 151 height 17
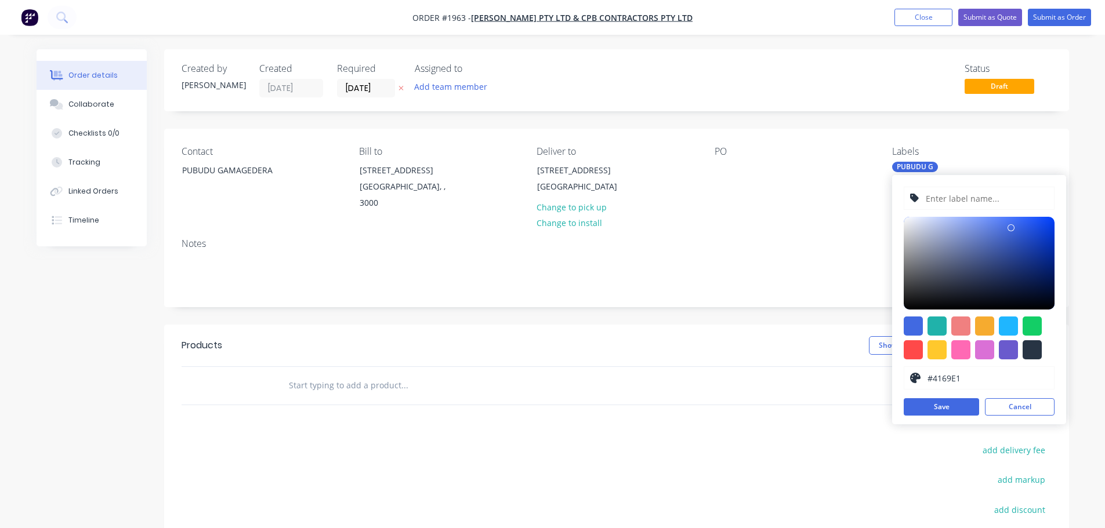
click at [967, 201] on input "text" at bounding box center [987, 198] width 124 height 22
type input "LH AND RH CHANNELS"
click at [936, 346] on div at bounding box center [936, 349] width 19 height 19
type input "#FFC82C"
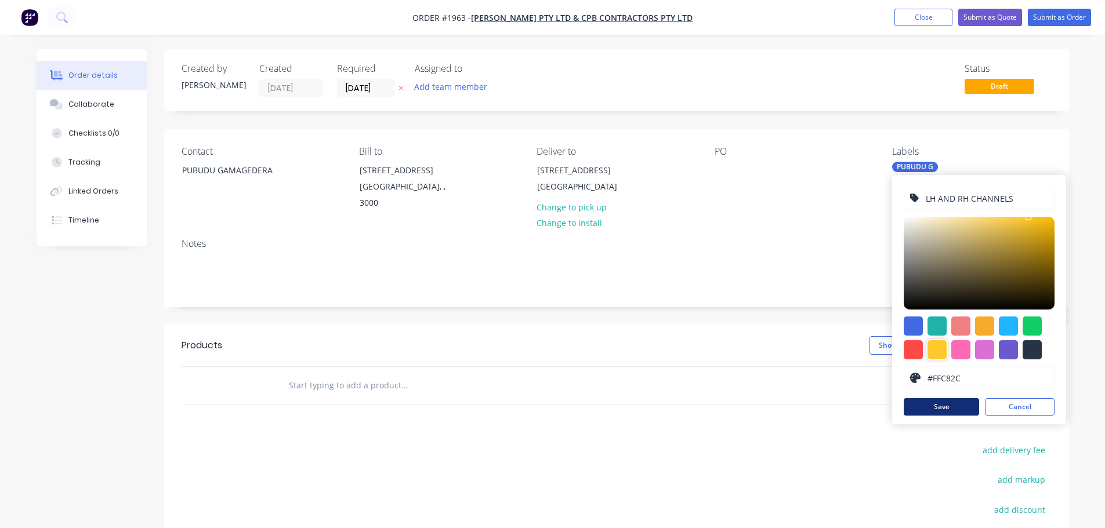
click at [942, 413] on button "Save" at bounding box center [941, 406] width 75 height 17
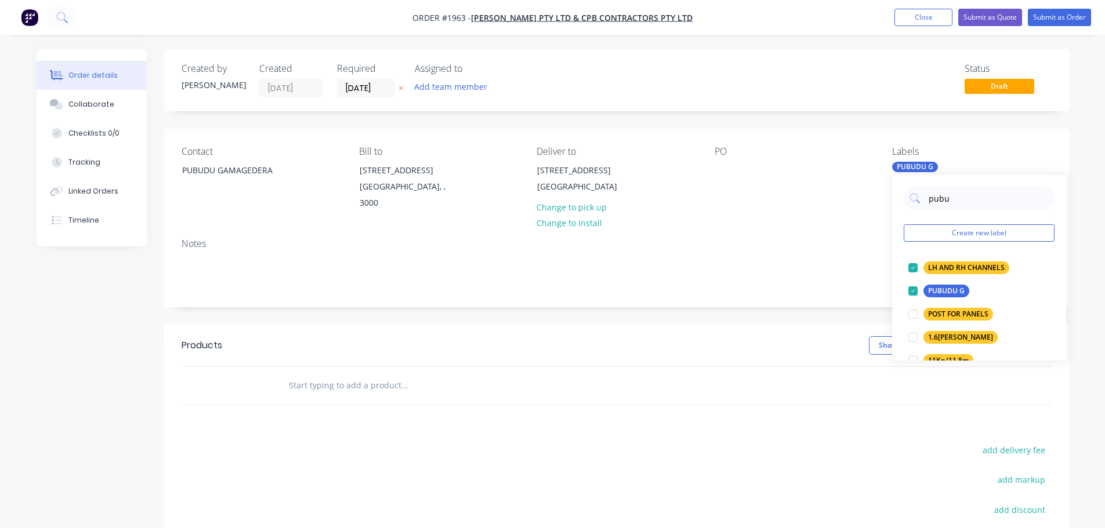
click at [411, 400] on div at bounding box center [483, 386] width 418 height 38
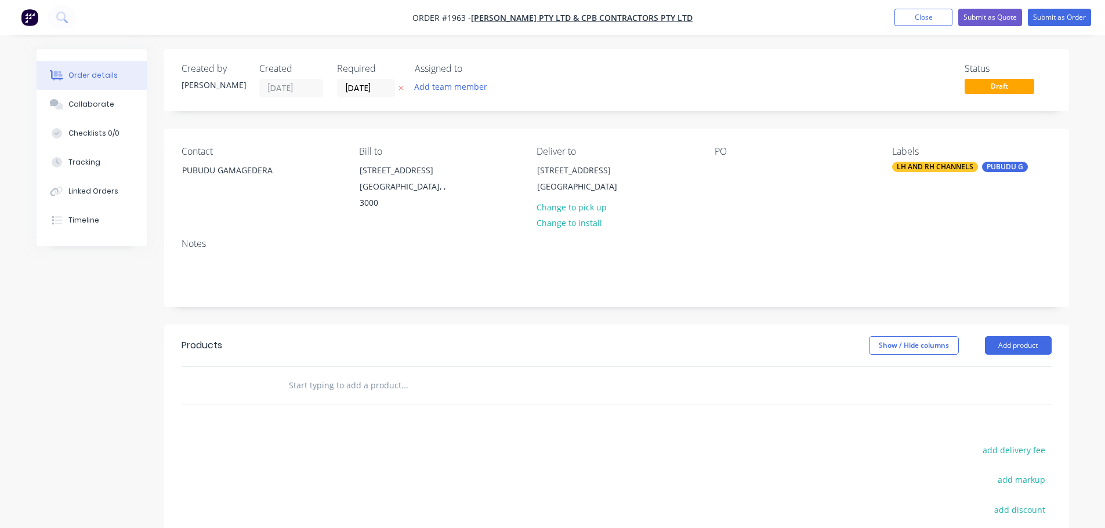
click at [398, 391] on input "text" at bounding box center [404, 385] width 232 height 23
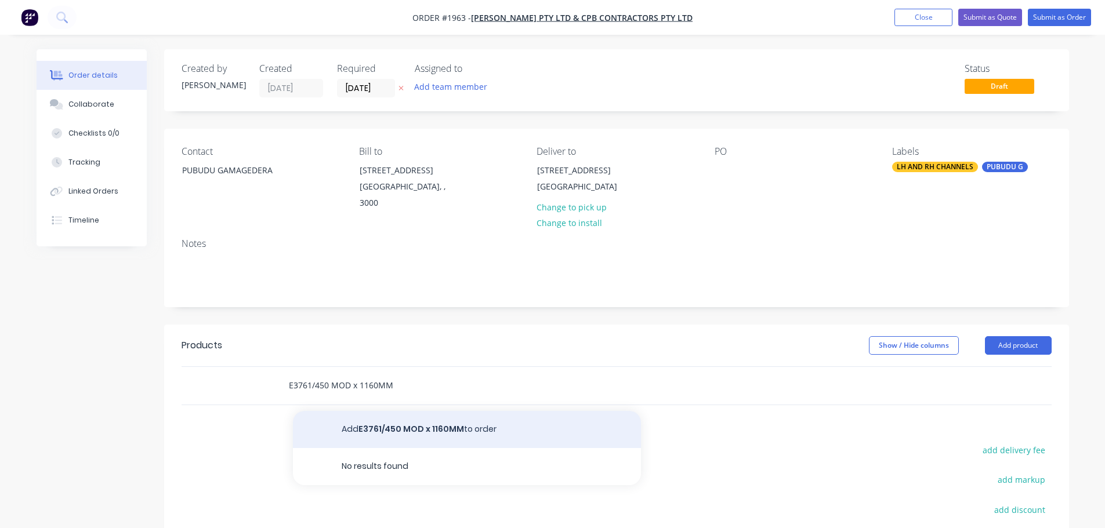
type input "E3761/450 MOD x 1160MM"
click at [330, 429] on button "Add E3761/450 MOD x 1160MM to order" at bounding box center [467, 429] width 348 height 37
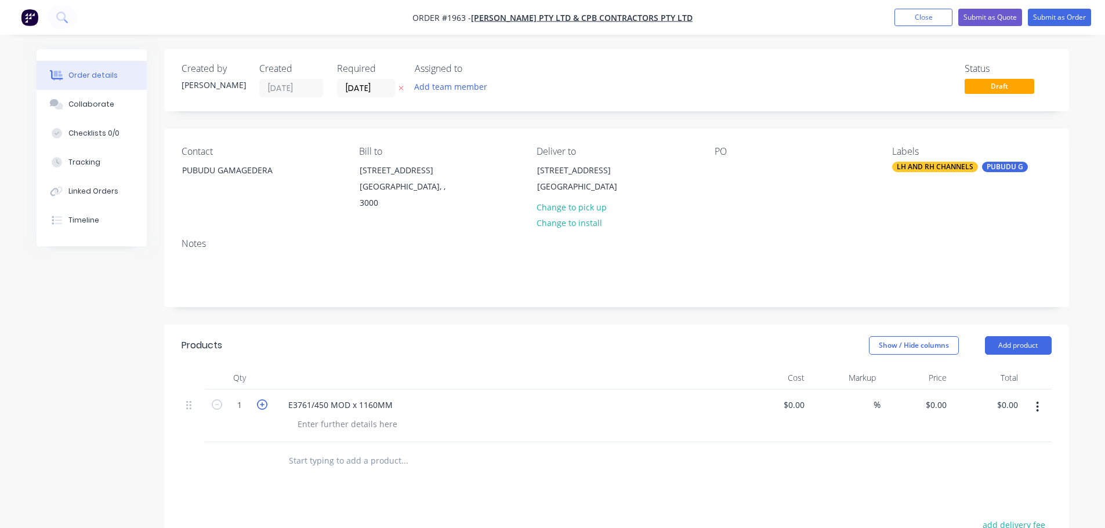
click at [258, 403] on icon "button" at bounding box center [262, 405] width 10 height 10
type input "2"
click at [314, 457] on input "text" at bounding box center [404, 460] width 232 height 23
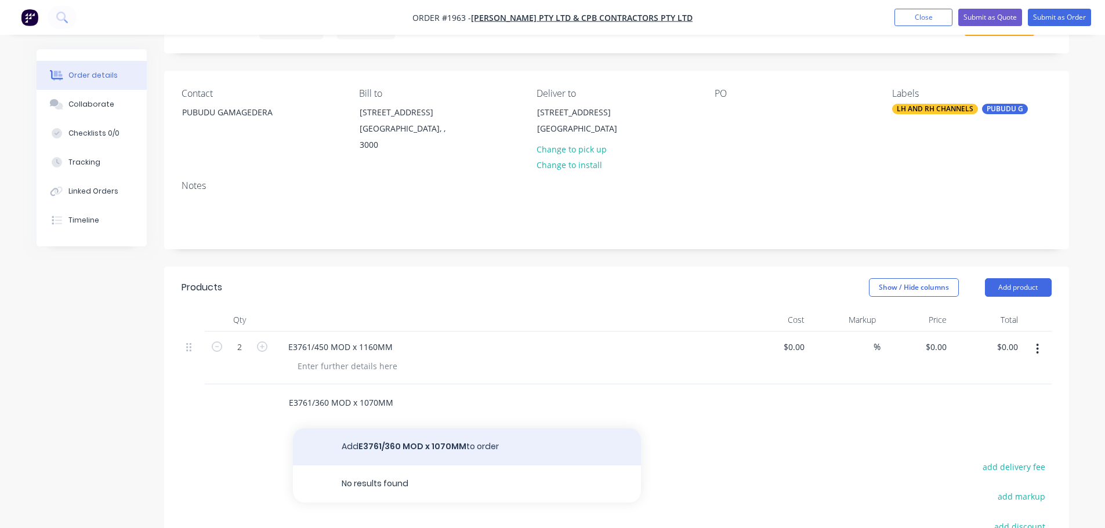
type input "E3761/360 MOD x 1070MM"
click at [371, 444] on button "Add E3761/360 MOD x 1070MM to order" at bounding box center [467, 447] width 348 height 37
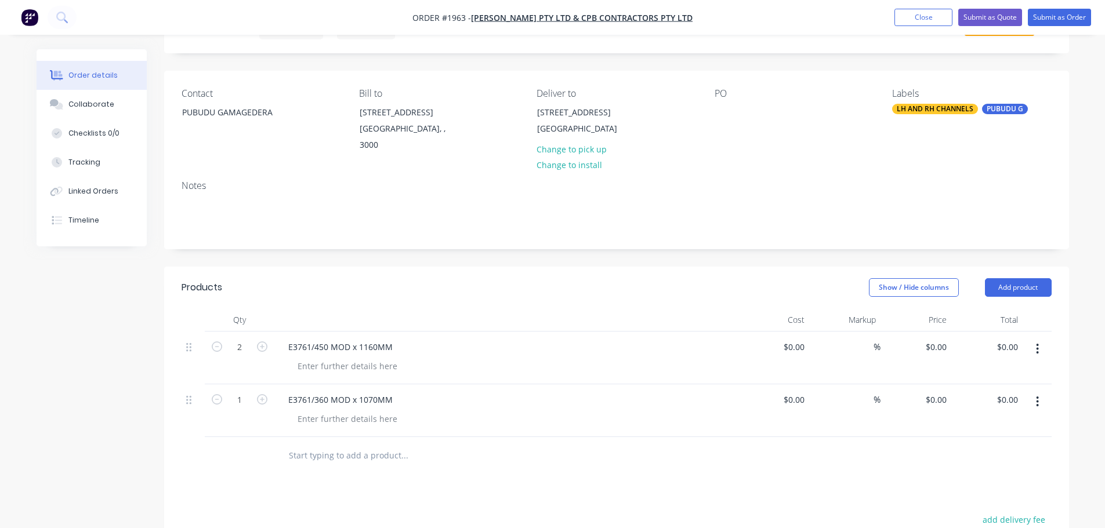
click at [356, 458] on input "text" at bounding box center [404, 455] width 232 height 23
click at [262, 395] on icon "button" at bounding box center [262, 399] width 10 height 10
type input "4"
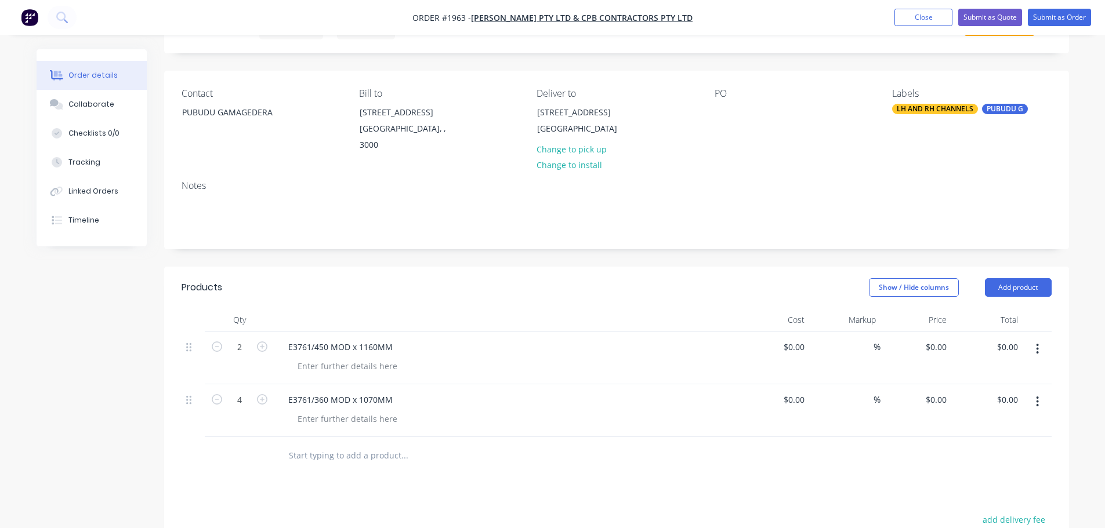
click at [311, 455] on input "text" at bounding box center [404, 455] width 232 height 23
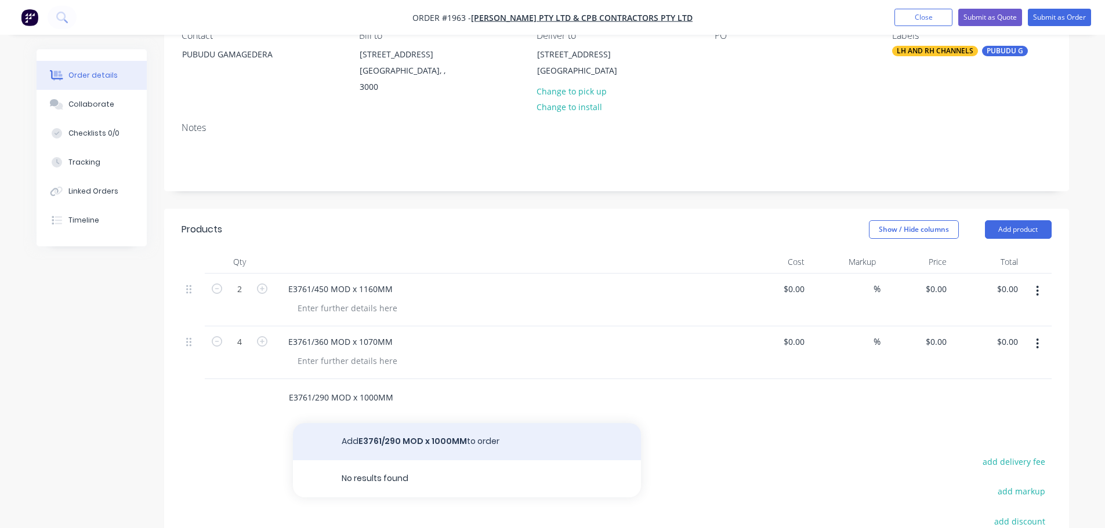
type input "E3761/290 MOD x 1000MM"
click at [373, 444] on button "Add E3761/290 MOD x 1000MM to order" at bounding box center [467, 441] width 348 height 37
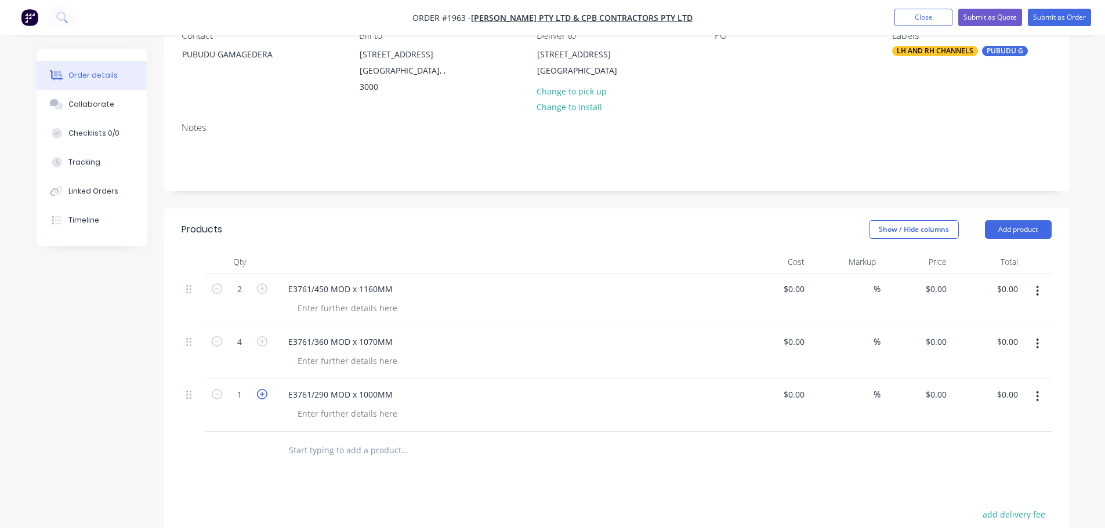
click at [264, 396] on icon "button" at bounding box center [262, 394] width 10 height 10
type input "4"
click at [311, 443] on input "text" at bounding box center [404, 450] width 232 height 23
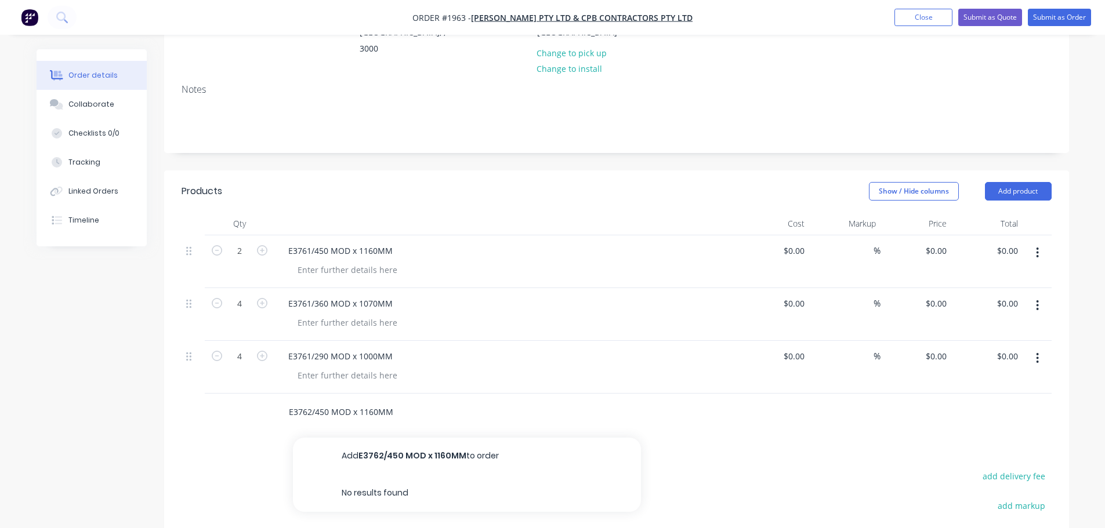
scroll to position [174, 0]
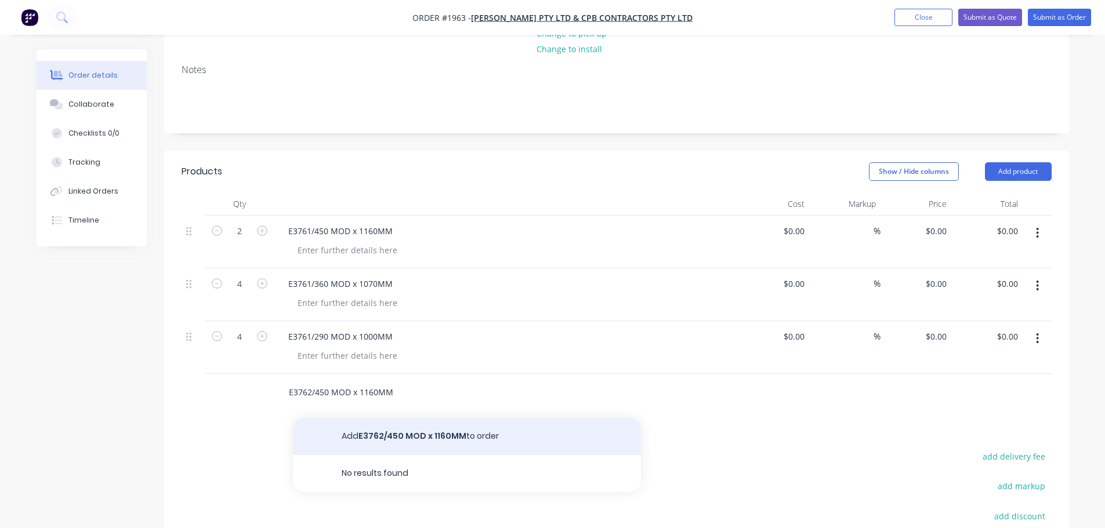
type input "E3762/450 MOD x 1160MM"
click at [358, 445] on button "Add E3762/450 MOD x 1160MM to order" at bounding box center [467, 436] width 348 height 37
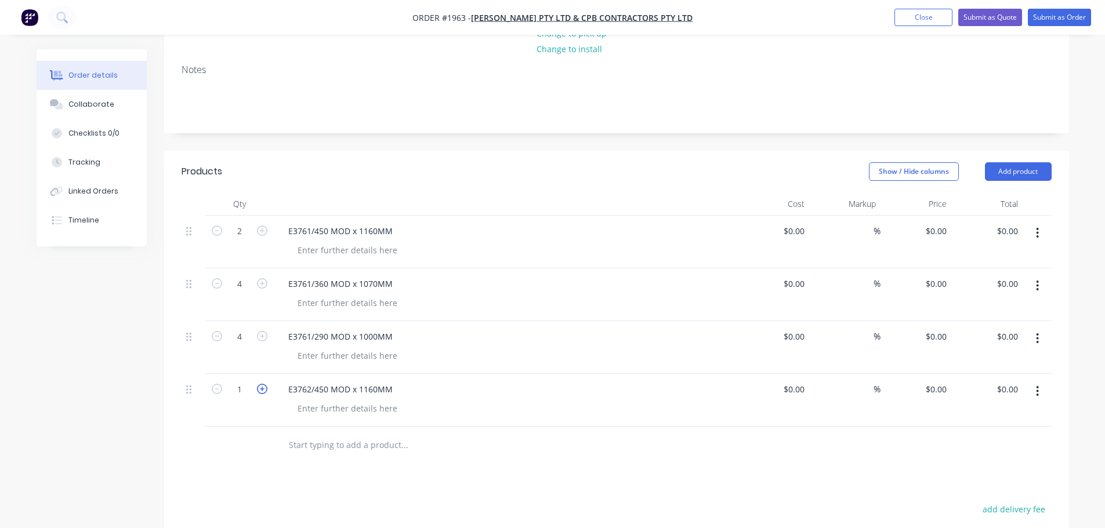
click at [260, 390] on icon "button" at bounding box center [262, 389] width 10 height 10
type input "2"
click at [325, 441] on input "text" at bounding box center [404, 445] width 232 height 23
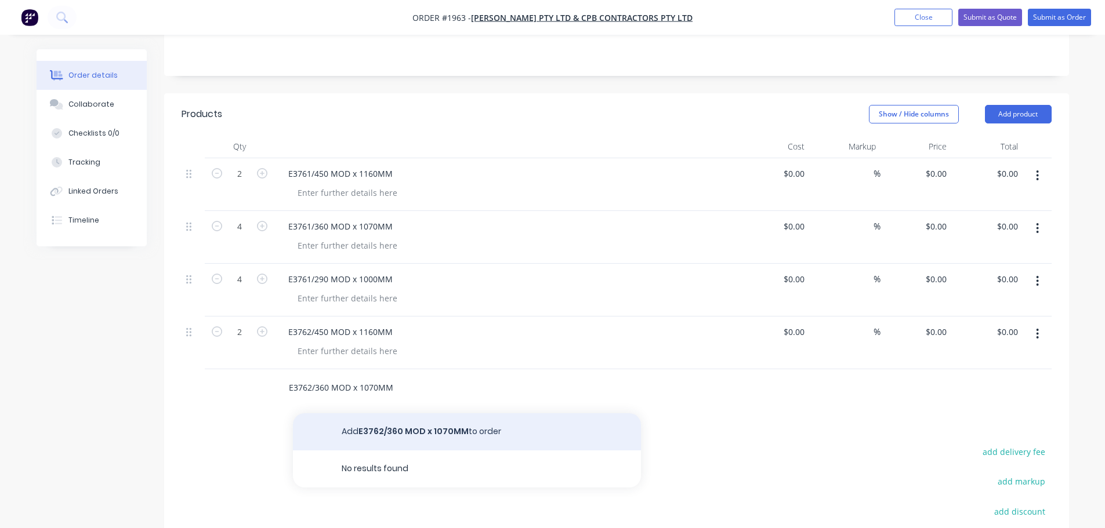
scroll to position [232, 0]
type input "E3762/360 MOD x 1070MM"
click at [350, 421] on button "Add E3762/360 MOD x 1070MM to order" at bounding box center [467, 431] width 348 height 37
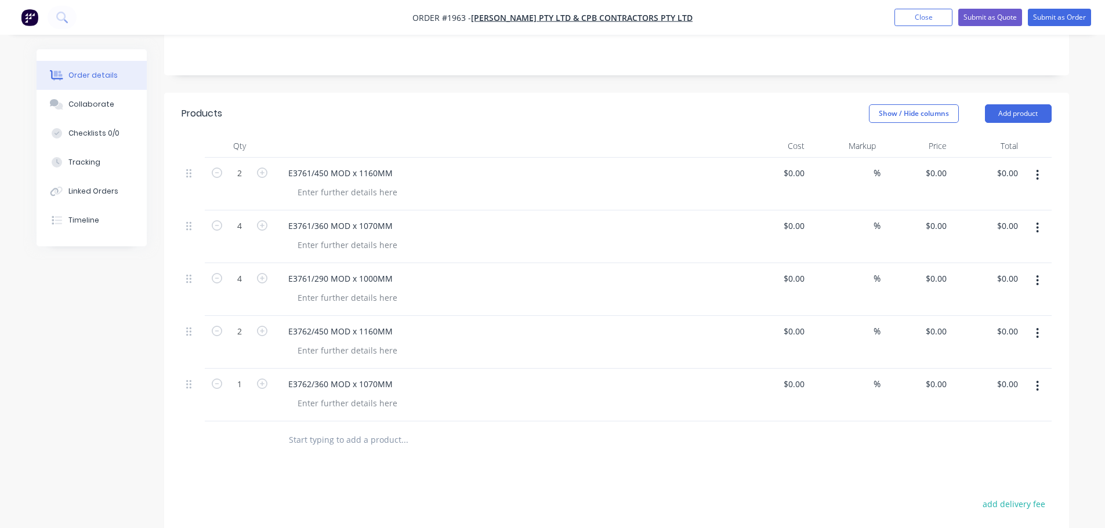
click at [337, 437] on input "text" at bounding box center [404, 440] width 232 height 23
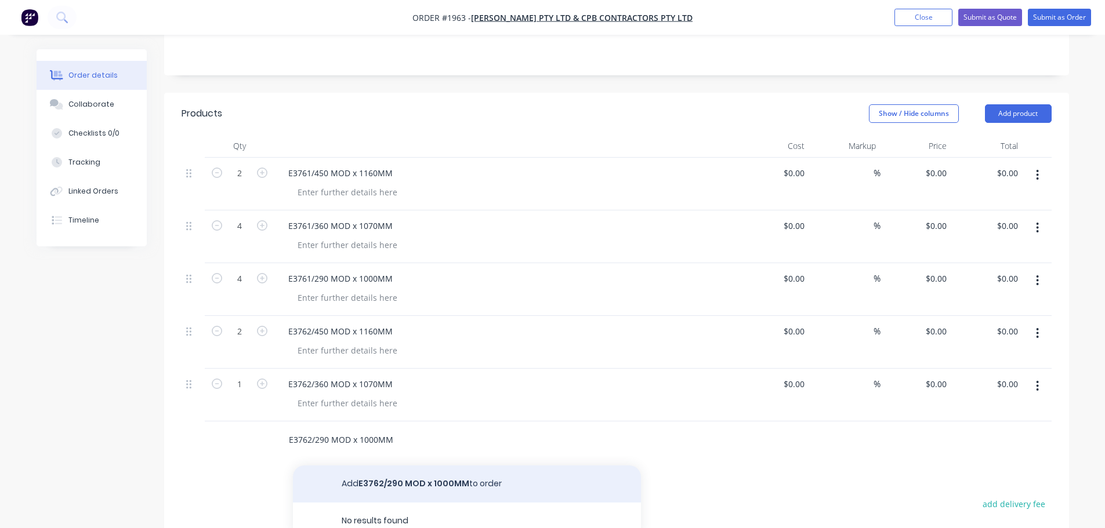
type input "E3762/290 MOD x 1000MM"
click at [361, 470] on button "Add E3762/290 MOD x 1000MM to order" at bounding box center [467, 484] width 348 height 37
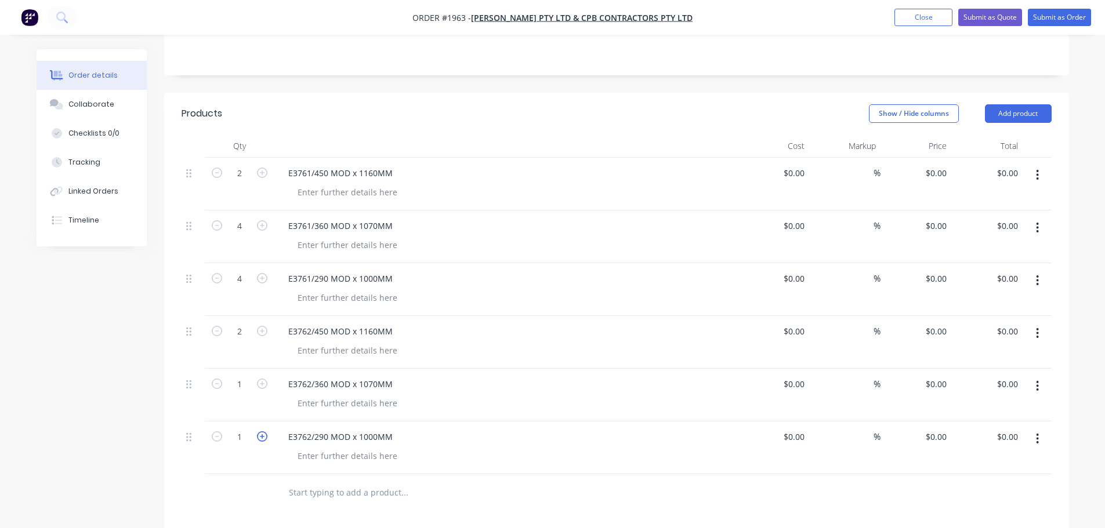
click at [263, 439] on icon "button" at bounding box center [262, 437] width 10 height 10
type input "2"
click at [259, 389] on icon "button" at bounding box center [262, 384] width 10 height 10
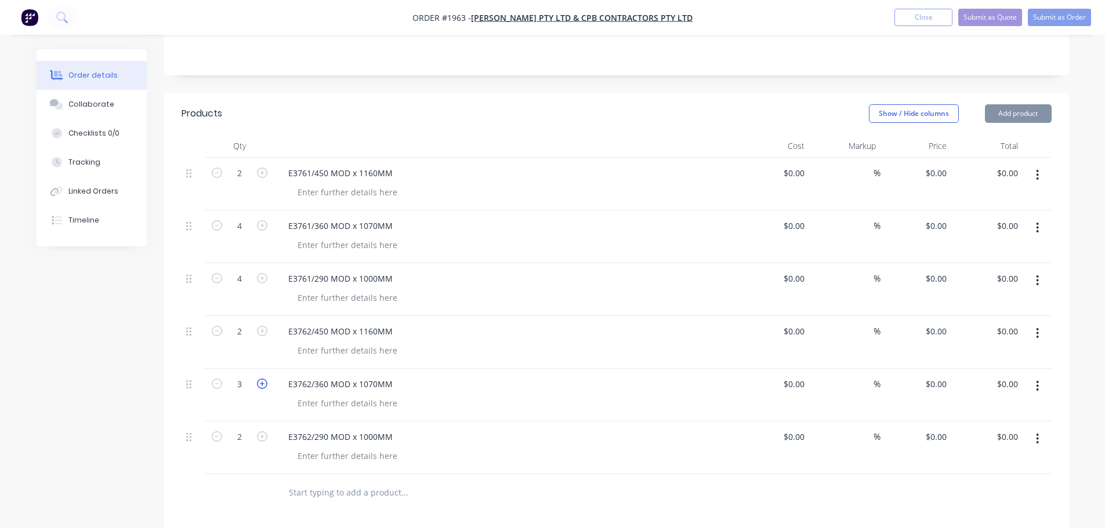
type input "4"
click at [259, 433] on icon "button" at bounding box center [262, 437] width 10 height 10
type input "4"
click at [321, 490] on input "text" at bounding box center [404, 492] width 232 height 23
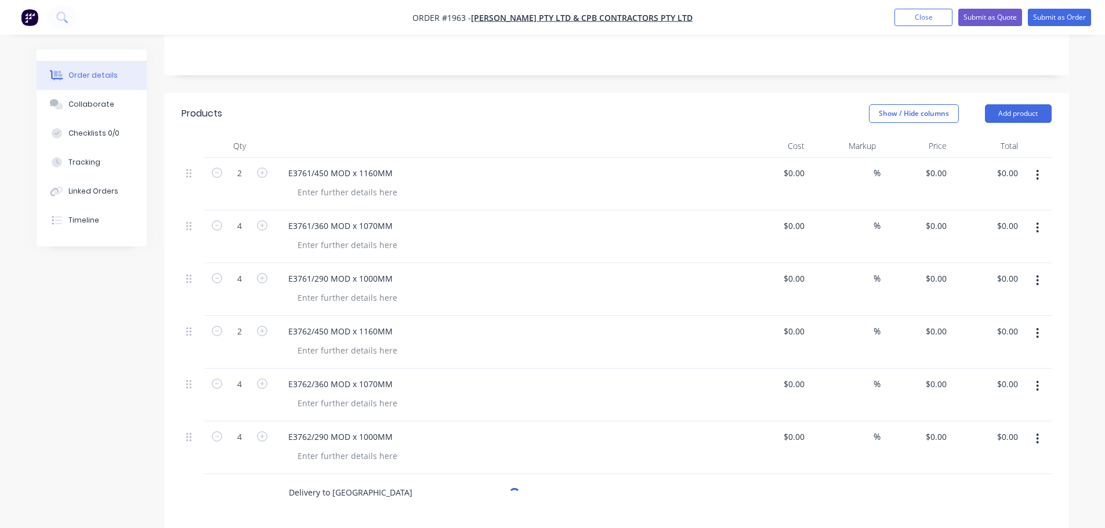
scroll to position [348, 0]
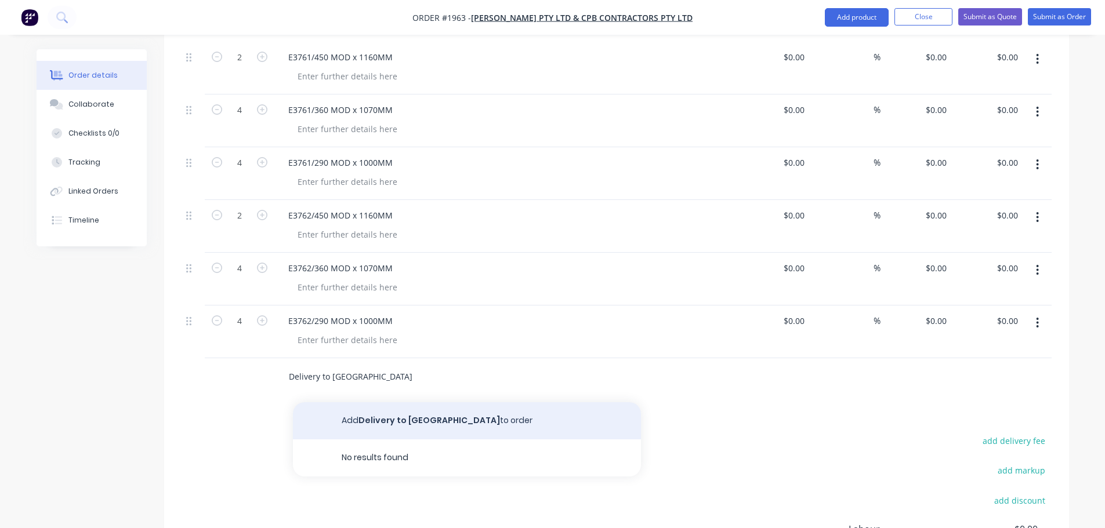
type input "Delivery to [GEOGRAPHIC_DATA]"
click at [396, 414] on button "Add Delivery to [GEOGRAPHIC_DATA] to order" at bounding box center [467, 421] width 348 height 37
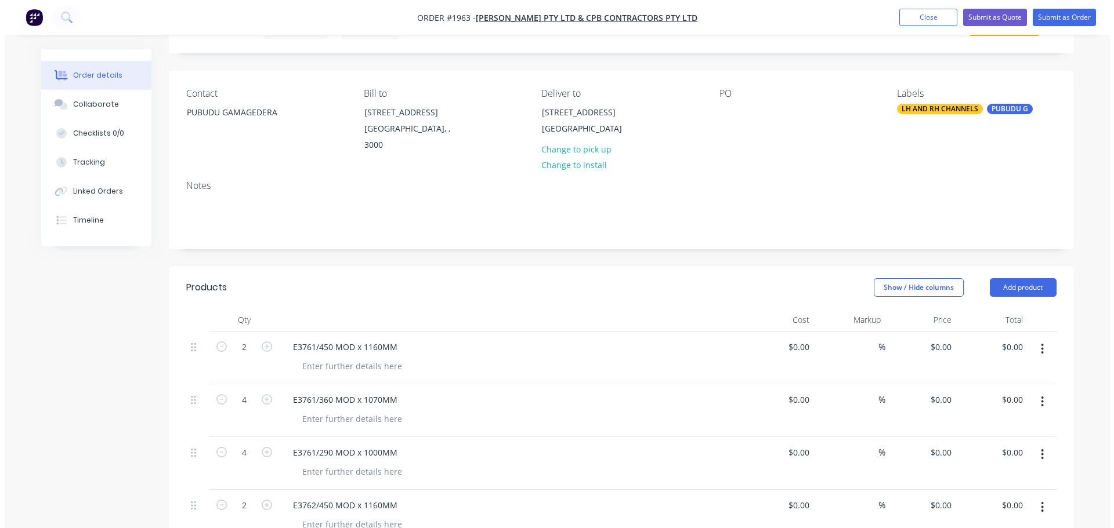
scroll to position [0, 0]
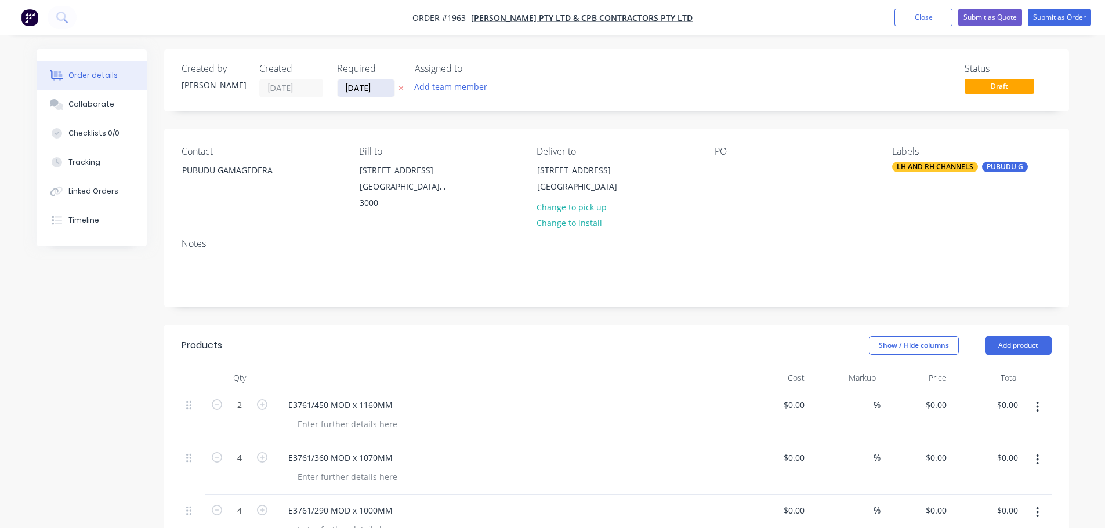
click at [375, 86] on input "[DATE]" at bounding box center [366, 87] width 57 height 17
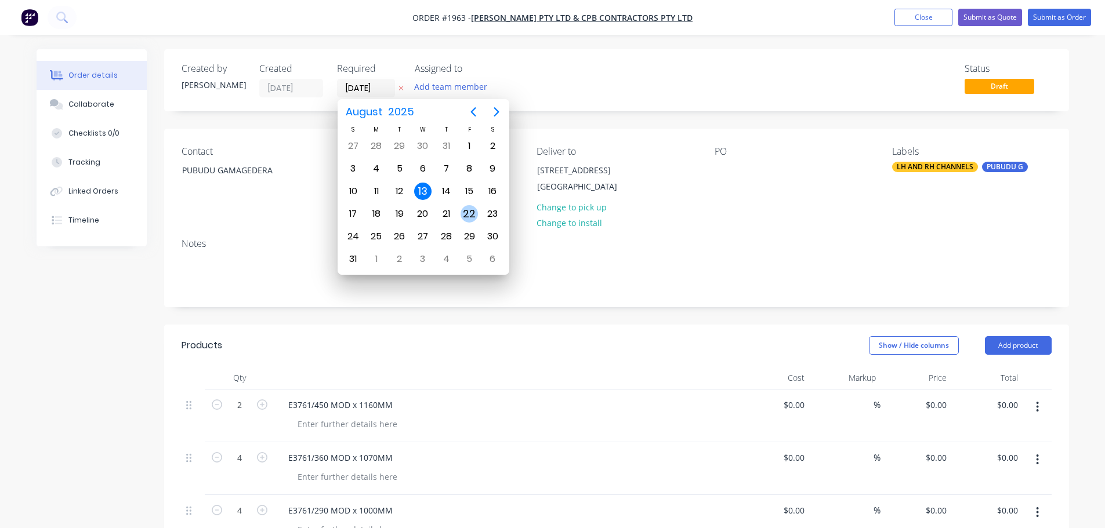
click at [463, 215] on div "22" at bounding box center [469, 213] width 17 height 17
type input "[DATE]"
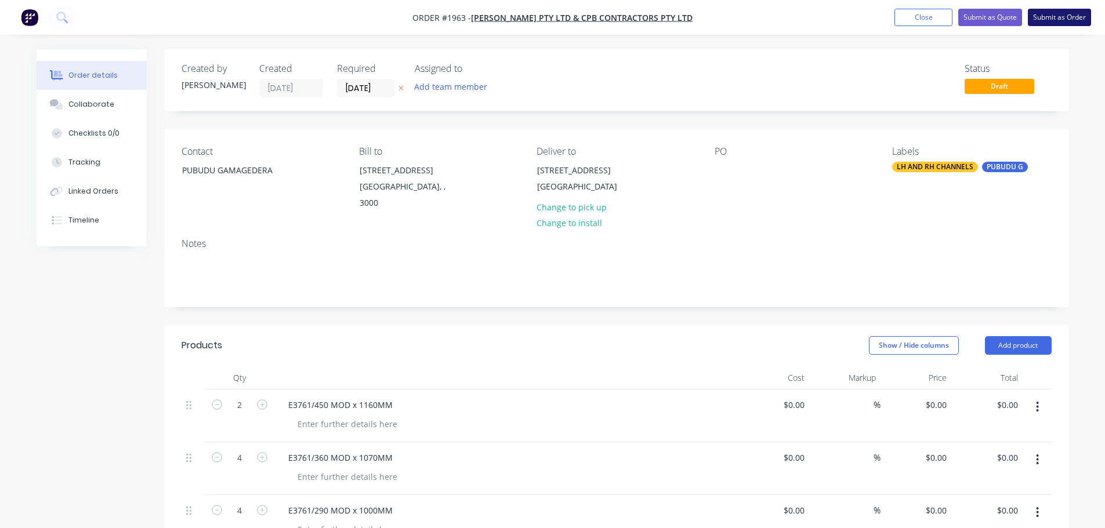
click at [1042, 16] on button "Submit as Order" at bounding box center [1059, 17] width 63 height 17
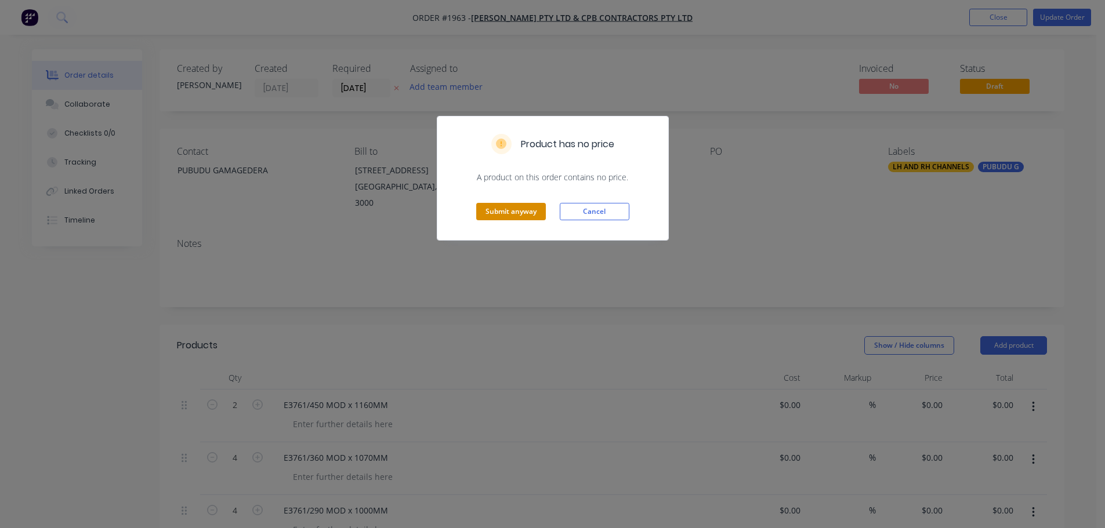
click at [506, 214] on button "Submit anyway" at bounding box center [511, 211] width 70 height 17
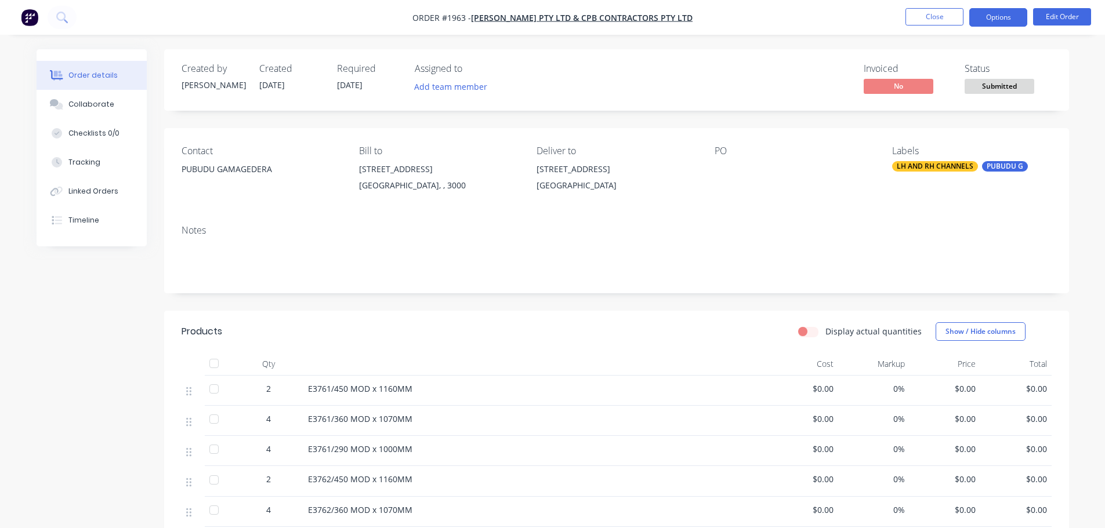
click at [989, 18] on button "Options" at bounding box center [998, 17] width 58 height 19
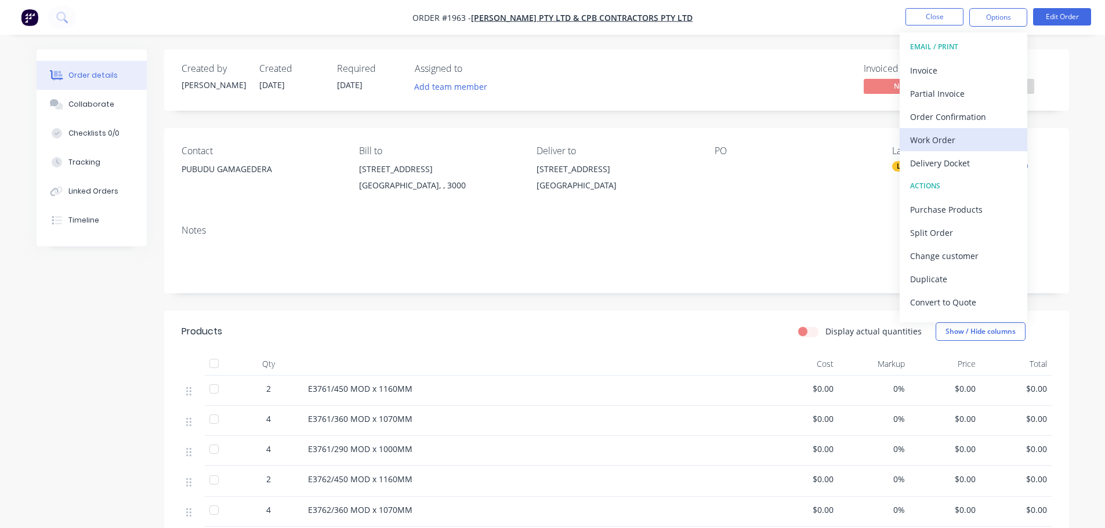
click at [971, 142] on div "Work Order" at bounding box center [963, 140] width 107 height 17
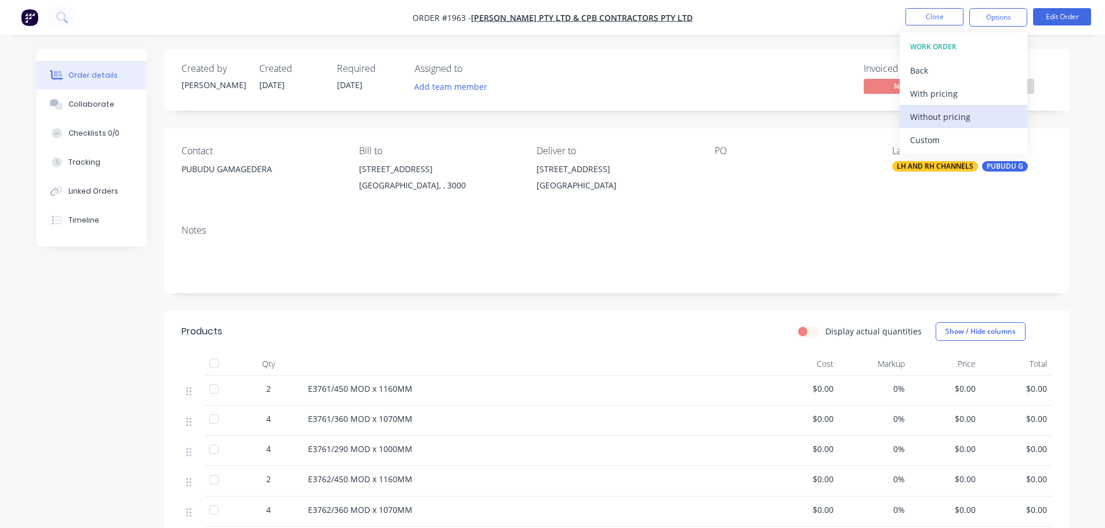
click at [977, 117] on div "Without pricing" at bounding box center [963, 116] width 107 height 17
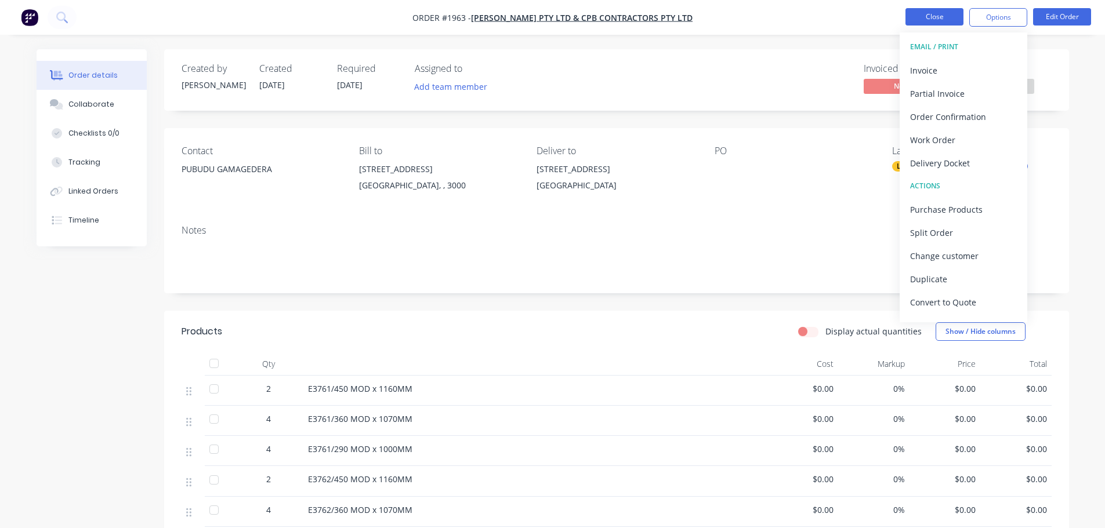
click at [926, 18] on button "Close" at bounding box center [934, 16] width 58 height 17
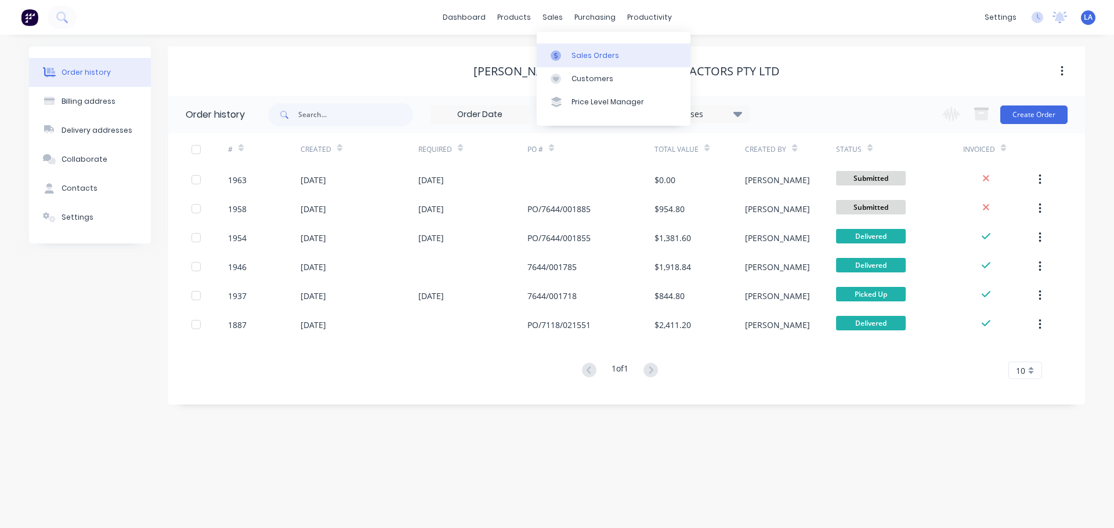
click at [565, 50] on div at bounding box center [558, 55] width 17 height 10
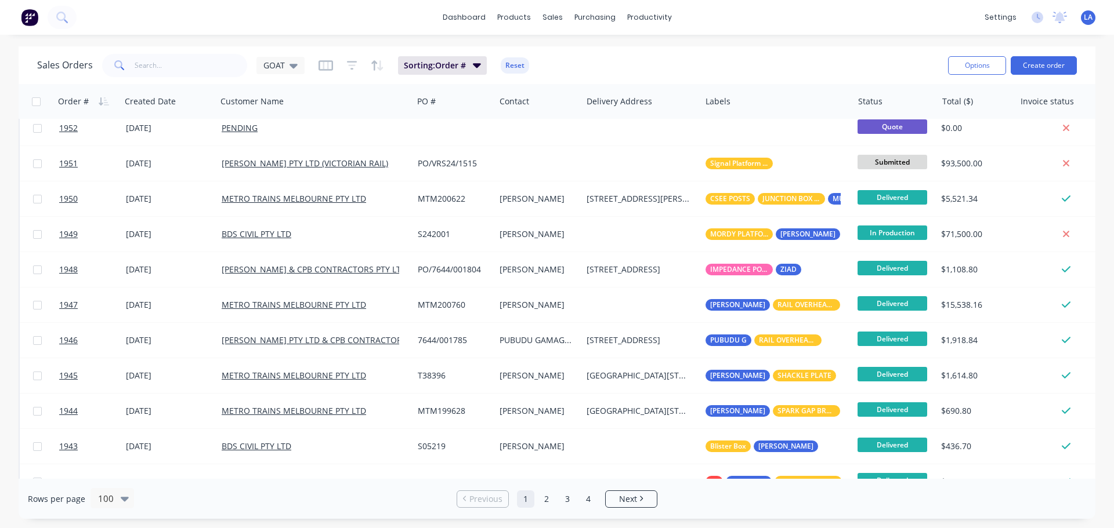
scroll to position [348, 0]
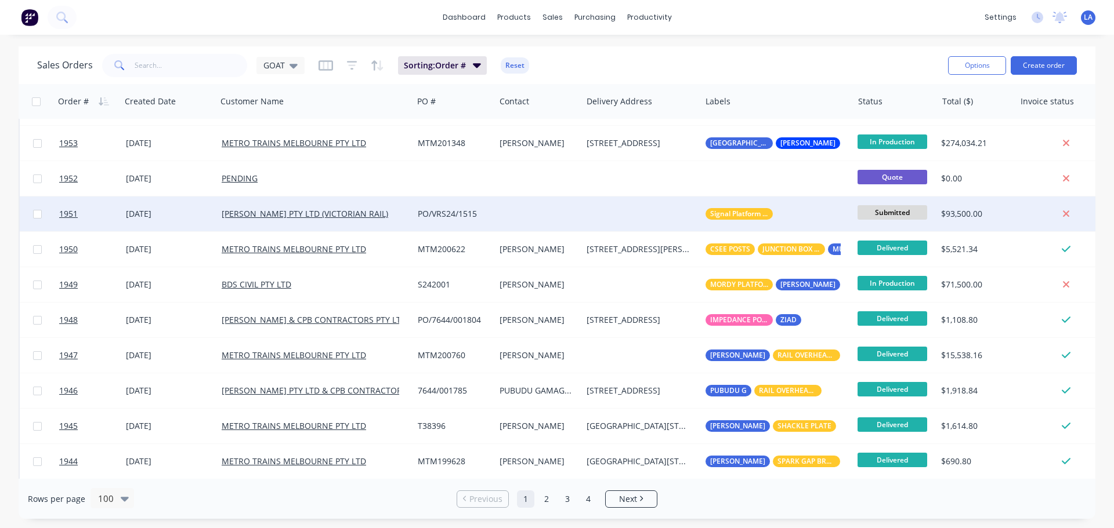
click at [512, 215] on div at bounding box center [538, 214] width 86 height 35
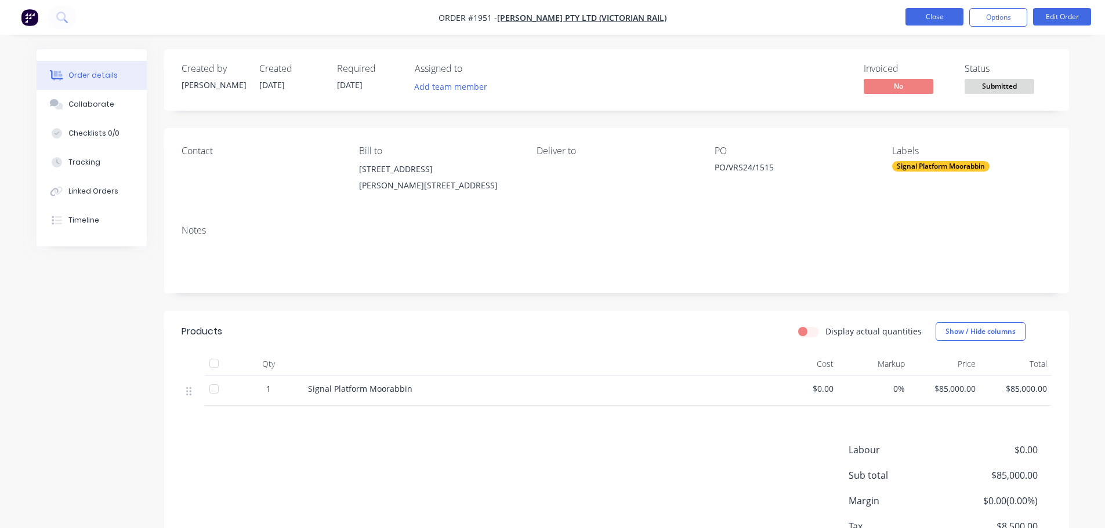
click at [952, 16] on button "Close" at bounding box center [934, 16] width 58 height 17
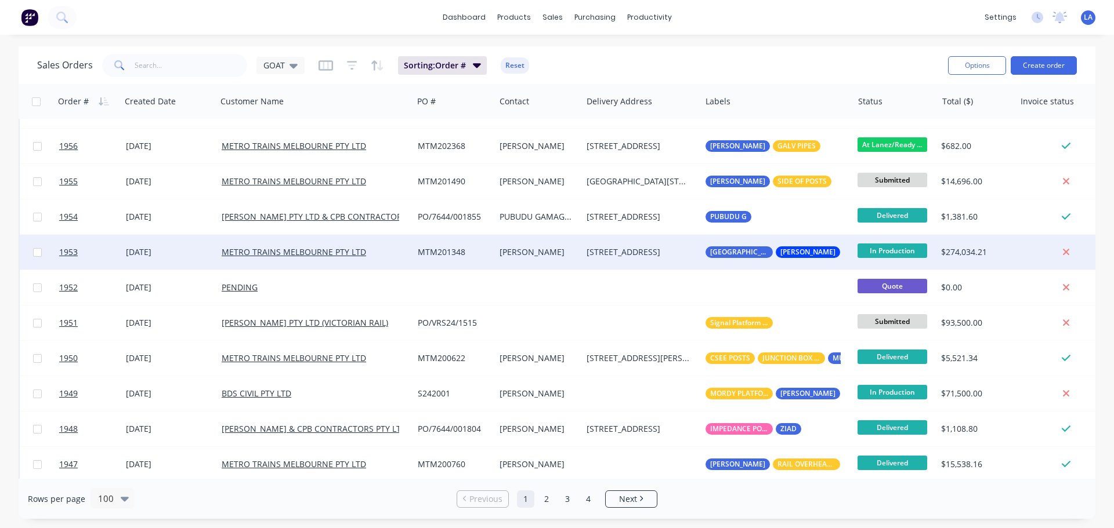
scroll to position [232, 0]
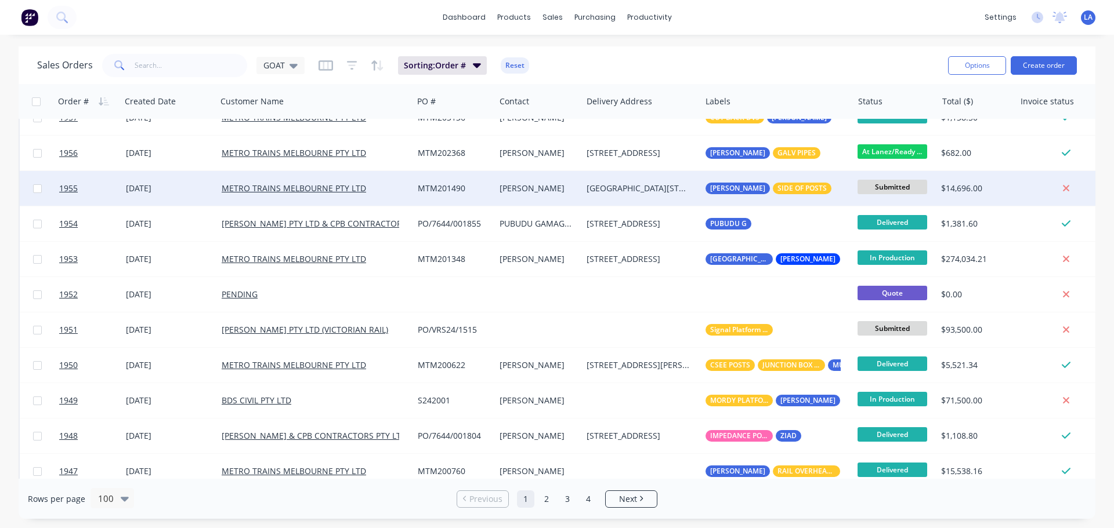
click at [515, 190] on div "[PERSON_NAME]" at bounding box center [536, 189] width 74 height 12
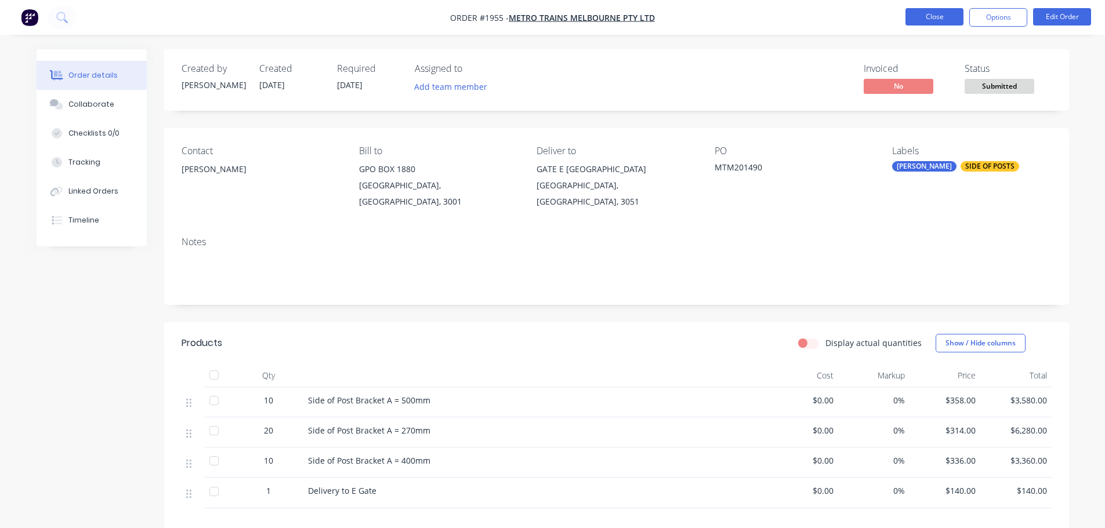
click at [923, 16] on button "Close" at bounding box center [934, 16] width 58 height 17
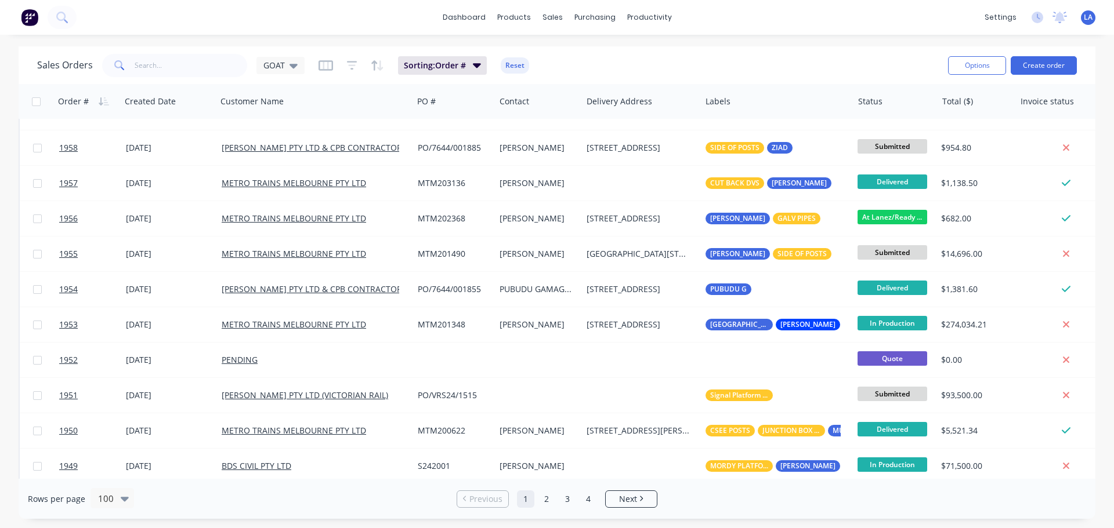
scroll to position [174, 0]
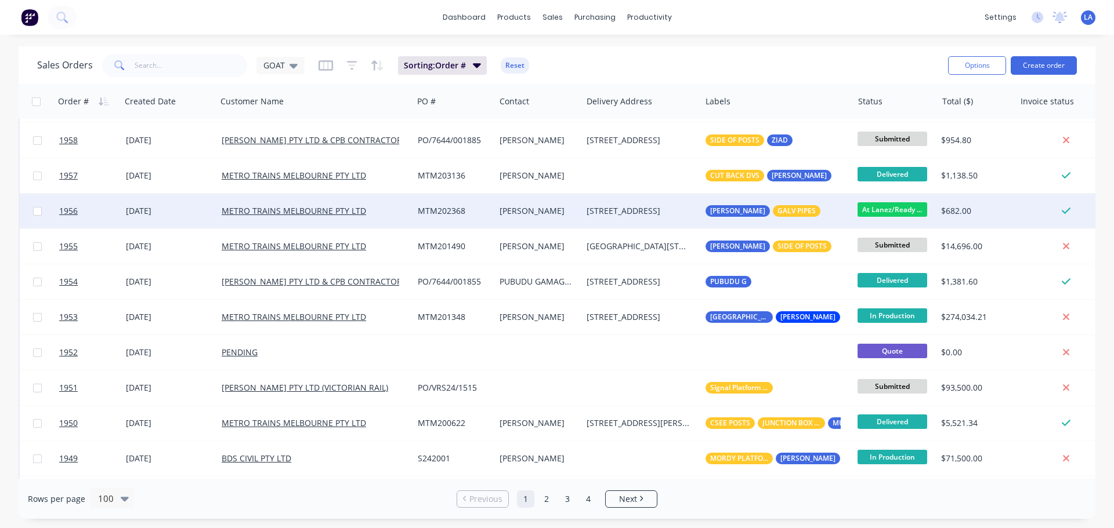
click at [873, 206] on span "At Lanez/Ready ..." at bounding box center [892, 209] width 70 height 14
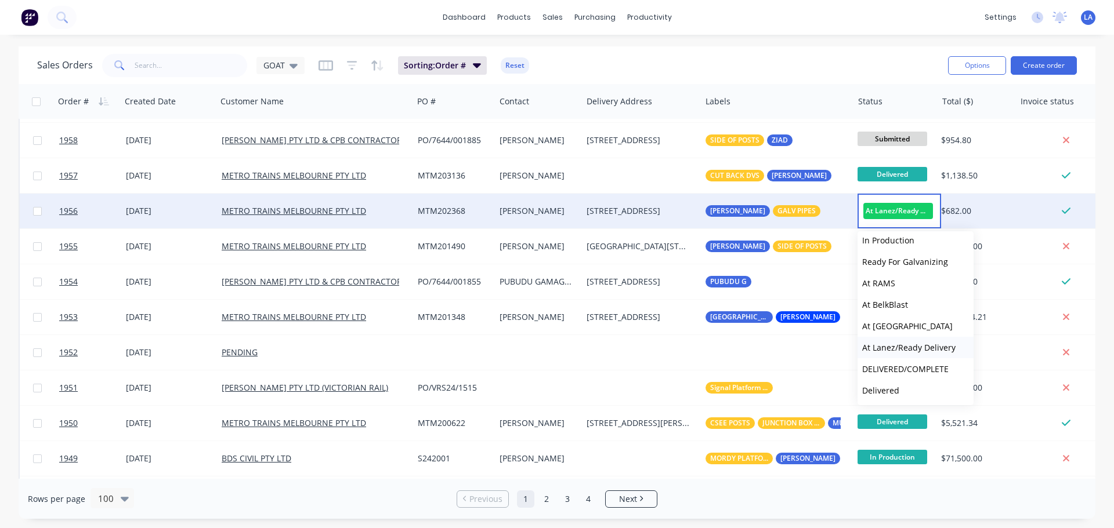
scroll to position [50, 0]
click at [902, 368] on button "Delivered" at bounding box center [915, 368] width 116 height 21
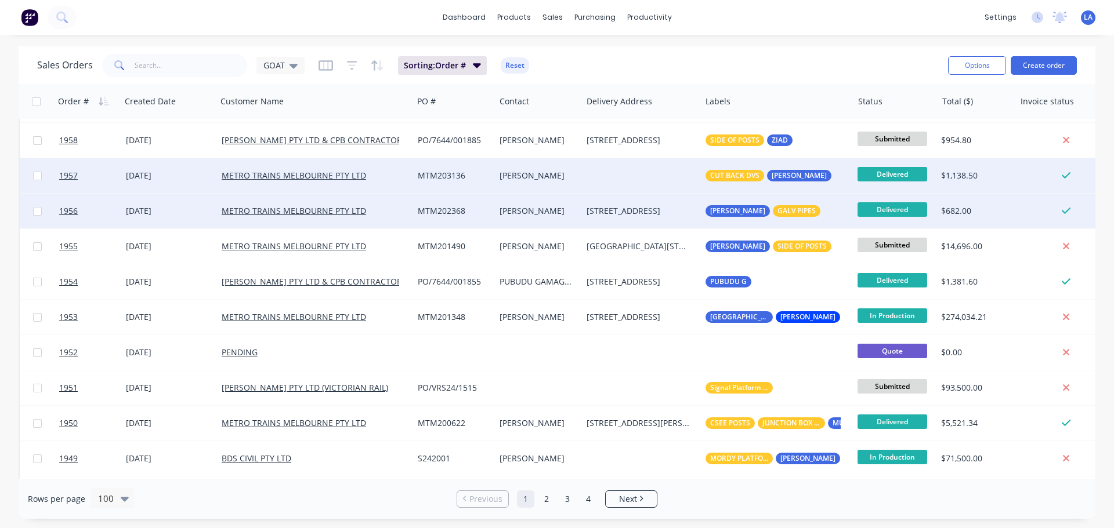
scroll to position [116, 0]
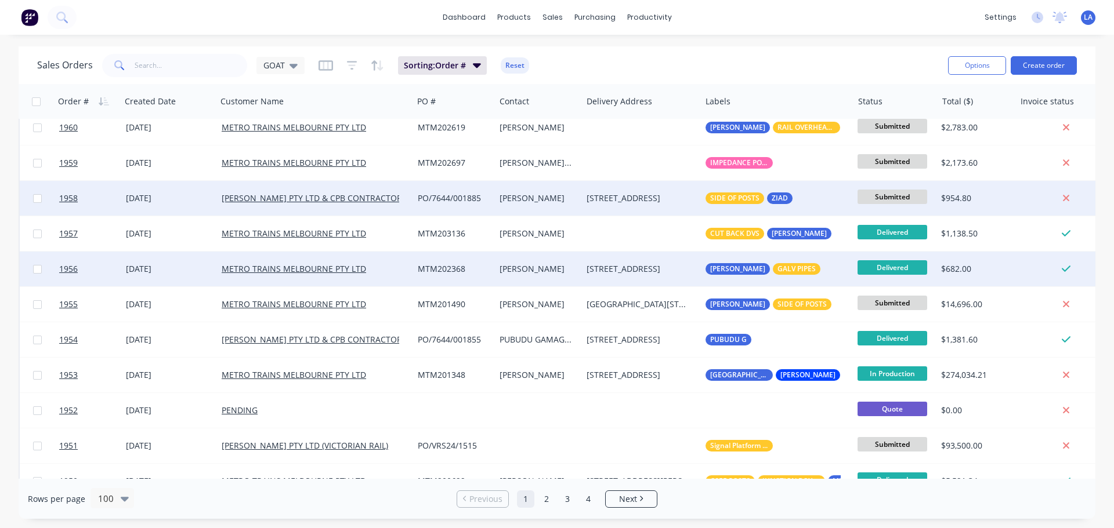
click at [658, 198] on div "[STREET_ADDRESS]" at bounding box center [638, 199] width 104 height 12
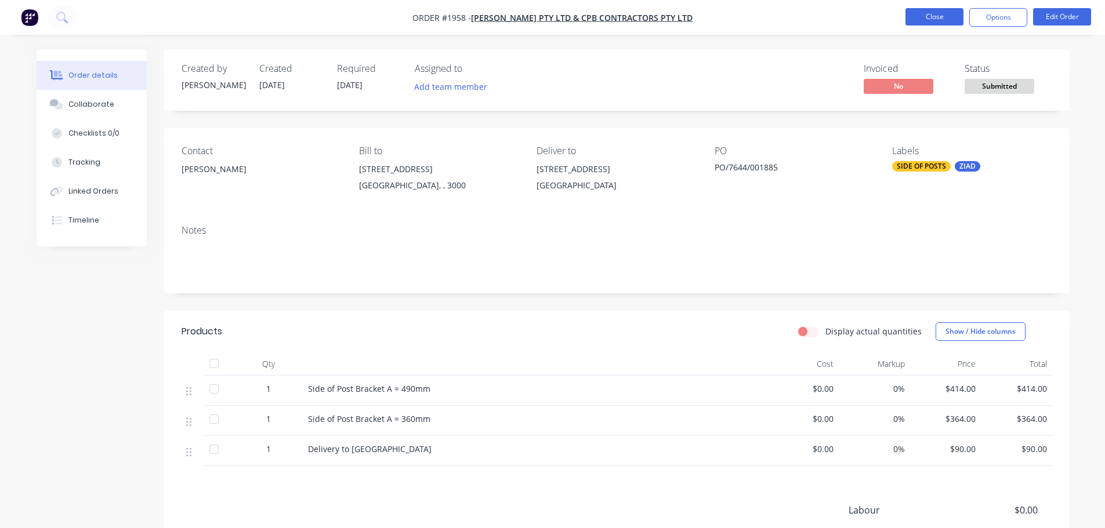
click at [920, 10] on button "Close" at bounding box center [934, 16] width 58 height 17
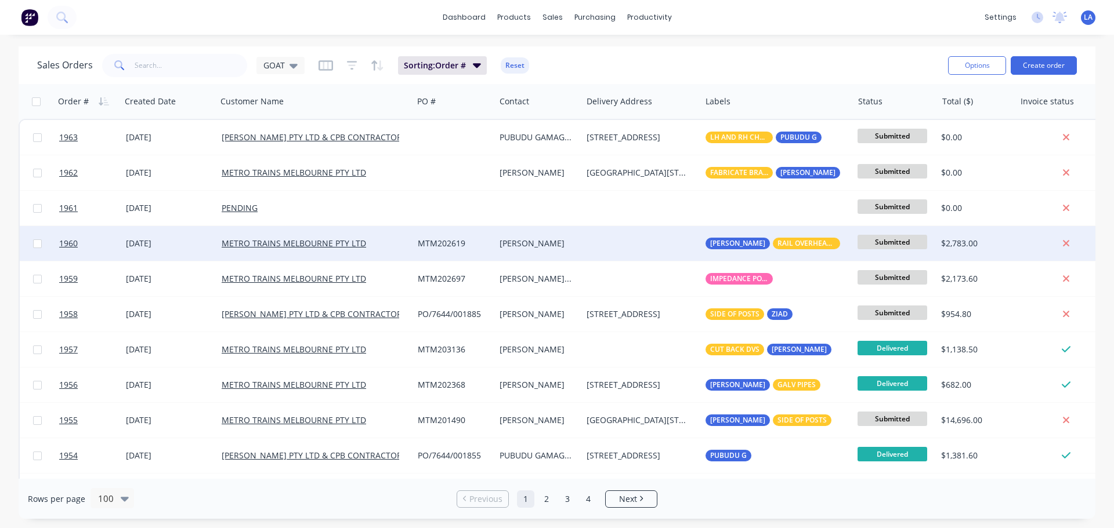
click at [394, 243] on div "METRO TRAINS MELBOURNE PTY LTD" at bounding box center [310, 244] width 177 height 12
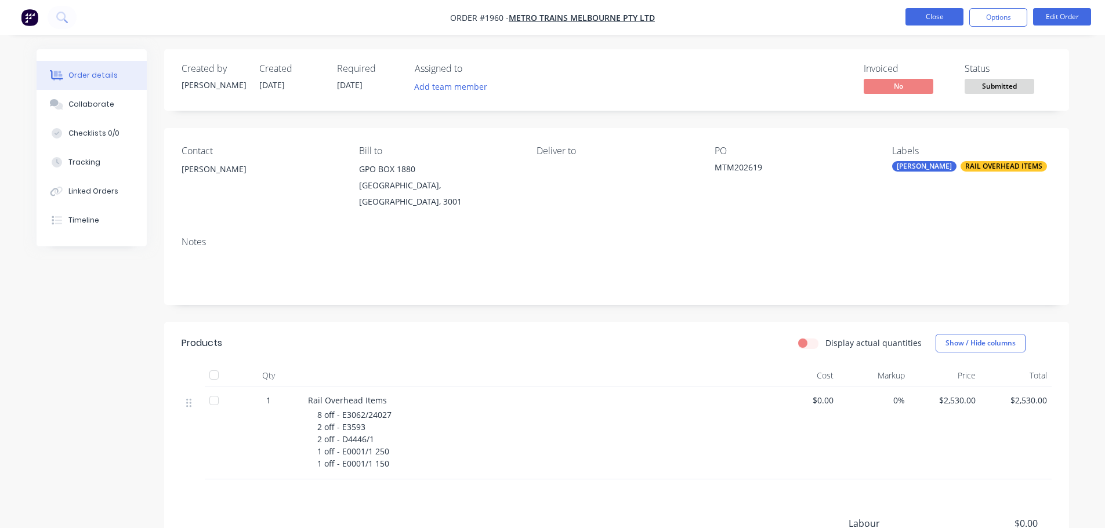
click at [944, 8] on button "Close" at bounding box center [934, 16] width 58 height 17
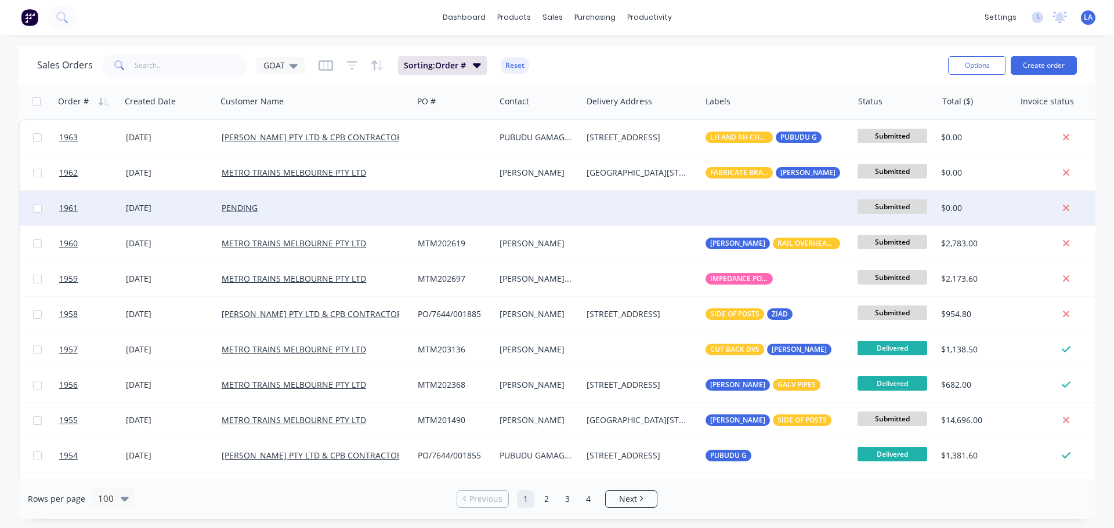
click at [439, 215] on div at bounding box center [454, 208] width 82 height 35
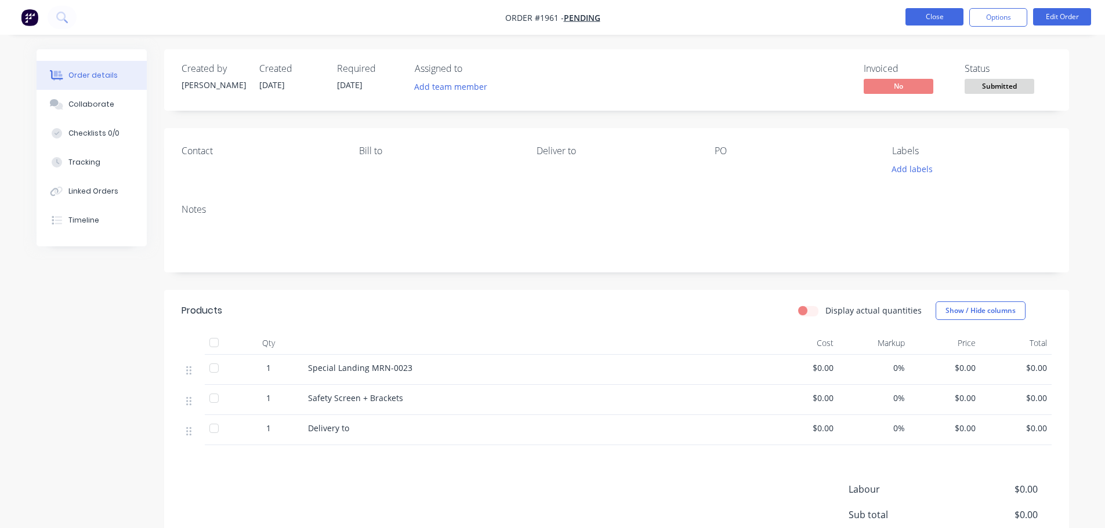
click at [933, 14] on button "Close" at bounding box center [934, 16] width 58 height 17
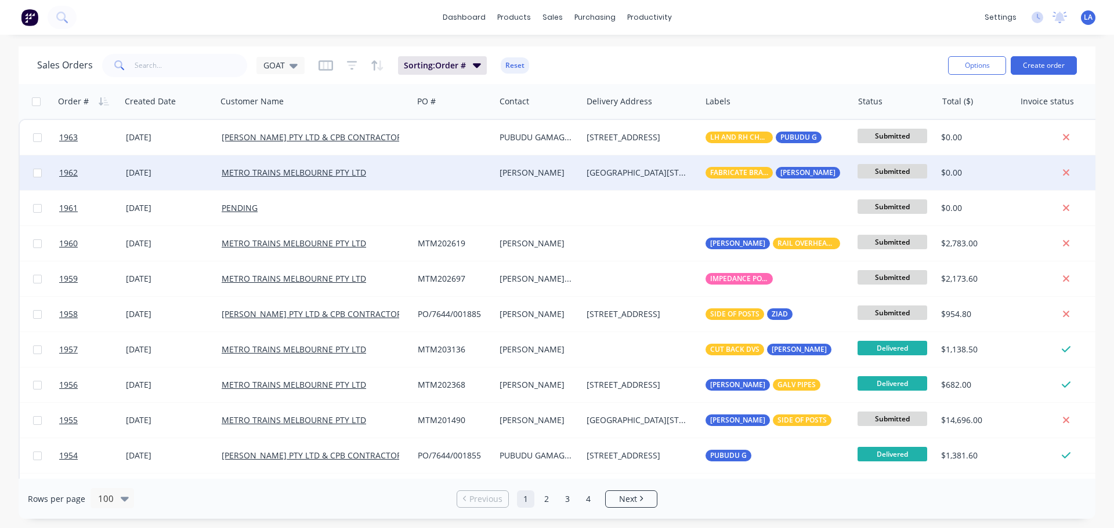
click at [422, 175] on div at bounding box center [454, 172] width 82 height 35
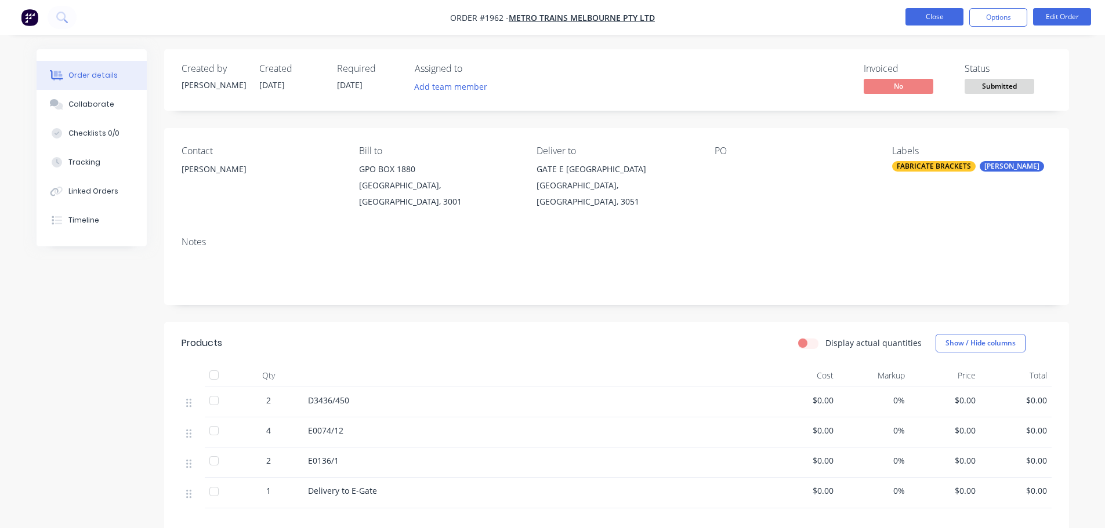
click at [925, 12] on button "Close" at bounding box center [934, 16] width 58 height 17
